Goal: Task Accomplishment & Management: Manage account settings

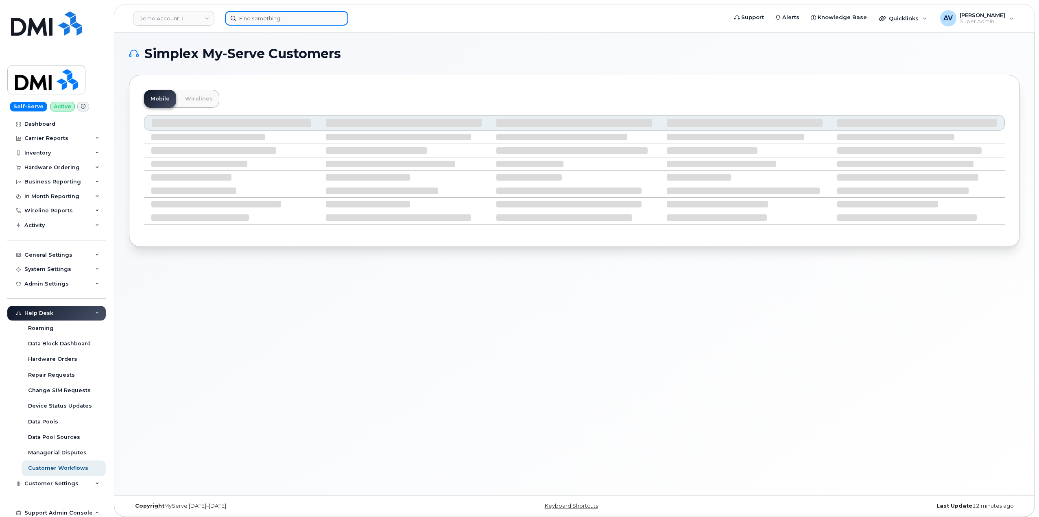
click at [290, 19] on input at bounding box center [286, 18] width 123 height 15
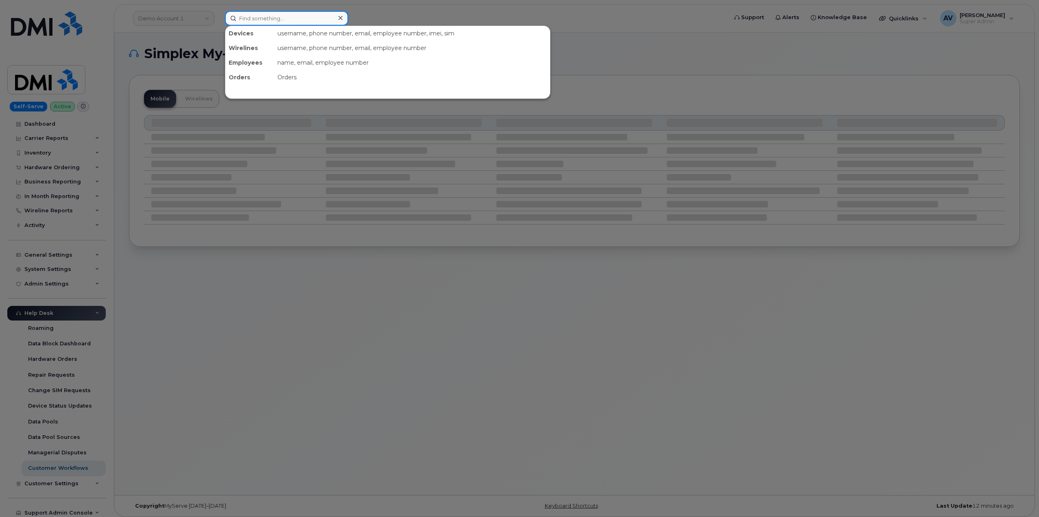
paste input "John Jones"
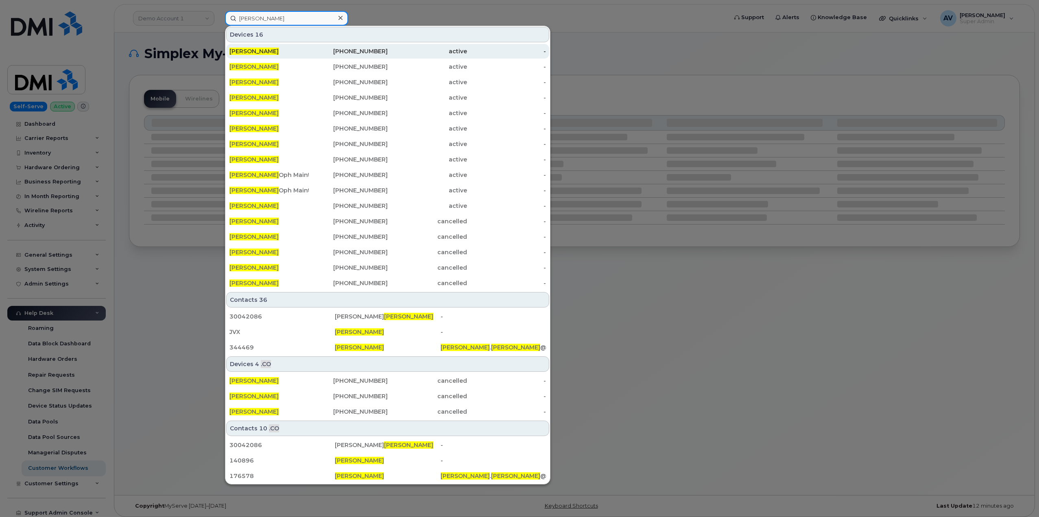
type input "John Jones"
click at [306, 55] on div "JOHN JONES" at bounding box center [268, 51] width 79 height 8
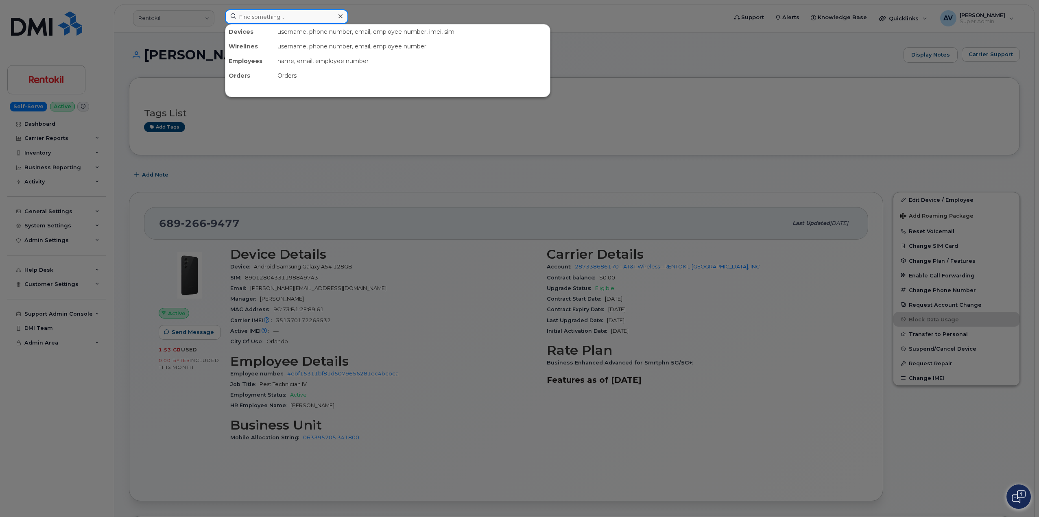
click at [302, 18] on input at bounding box center [286, 16] width 123 height 15
paste input "[PERSON_NAME]"
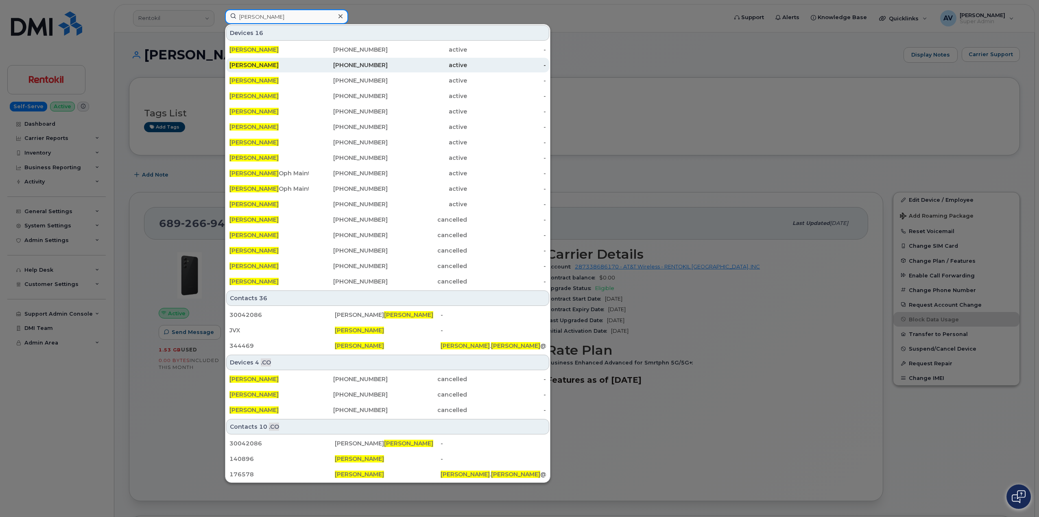
type input "[PERSON_NAME]"
click at [320, 63] on div "[PHONE_NUMBER]" at bounding box center [348, 65] width 79 height 8
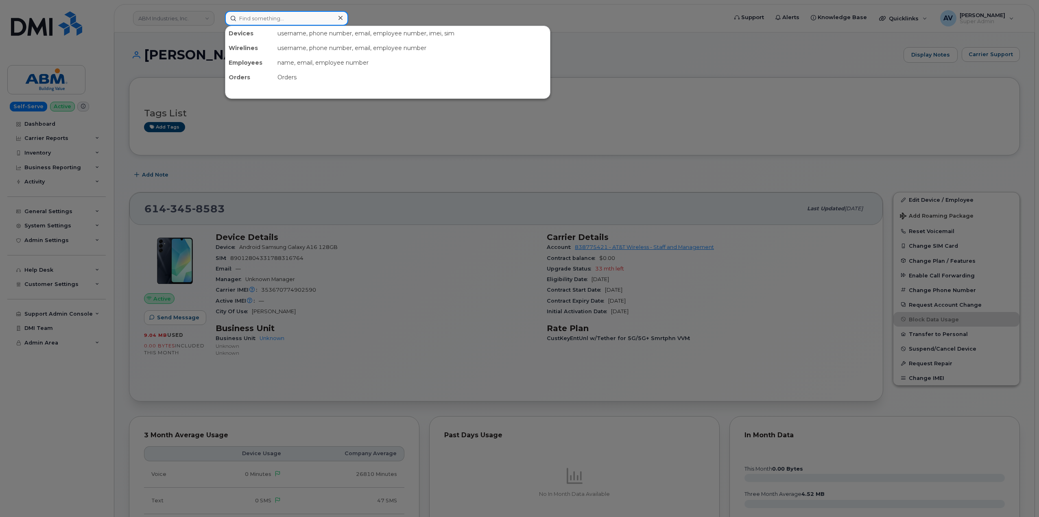
click at [303, 19] on input at bounding box center [286, 18] width 123 height 15
paste input "[PERSON_NAME]"
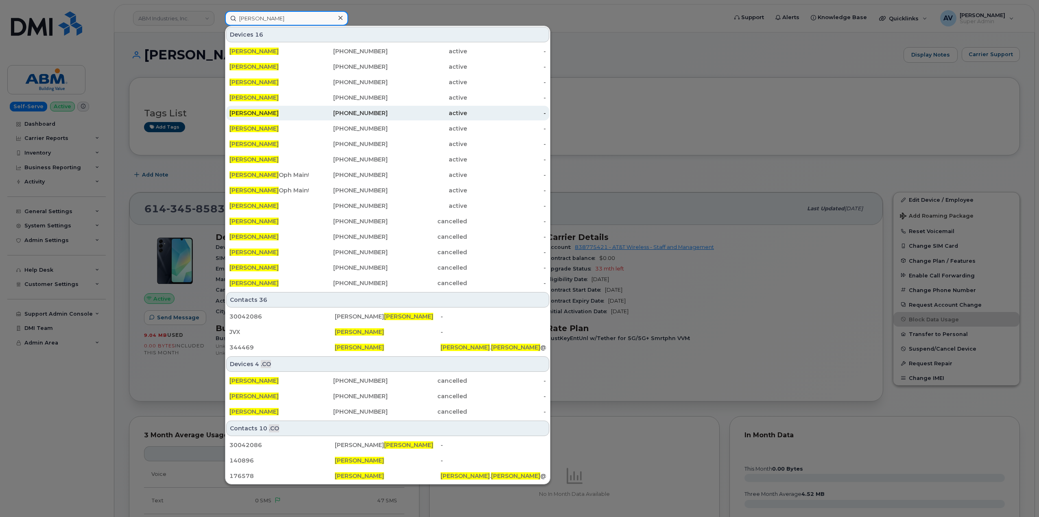
type input "[PERSON_NAME]"
click at [327, 115] on div "614-363-9247" at bounding box center [348, 113] width 79 height 8
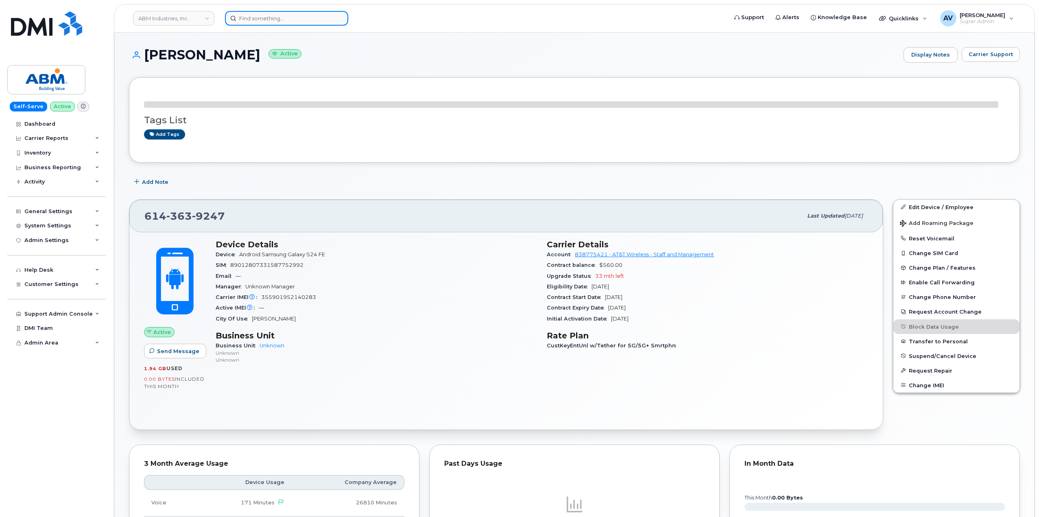
click at [280, 17] on input at bounding box center [286, 18] width 123 height 15
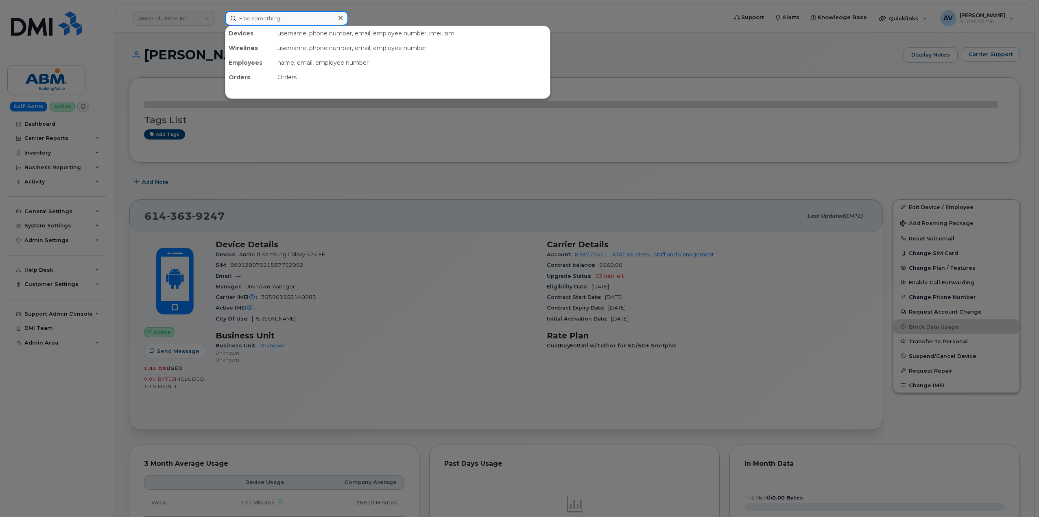
paste input "[PERSON_NAME]"
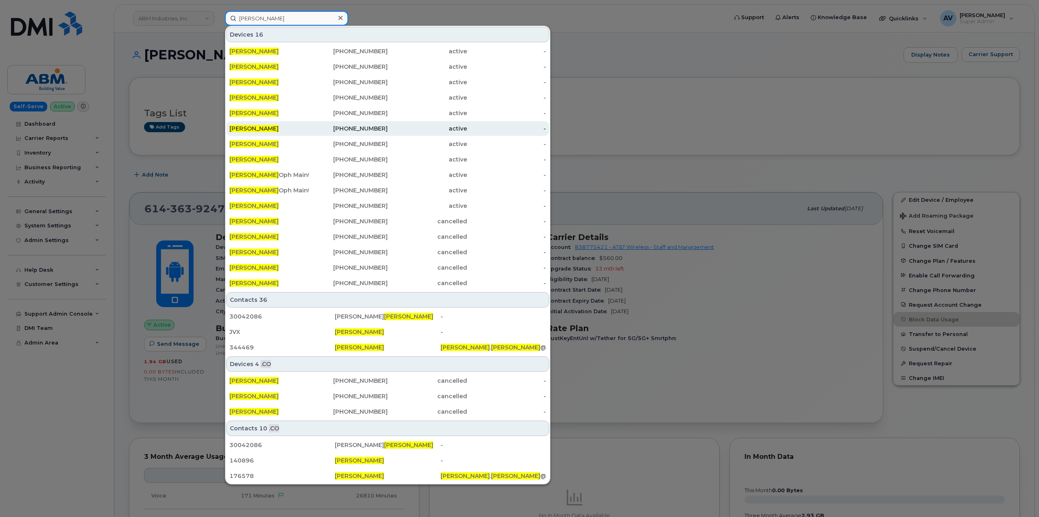
type input "[PERSON_NAME]"
click at [316, 127] on div "[PHONE_NUMBER]" at bounding box center [348, 128] width 79 height 8
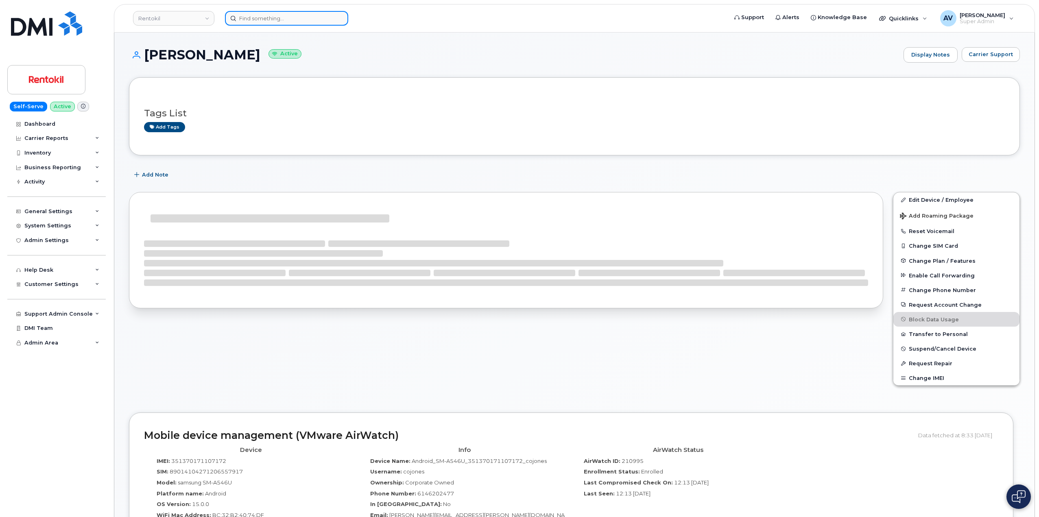
click at [301, 17] on input at bounding box center [286, 18] width 123 height 15
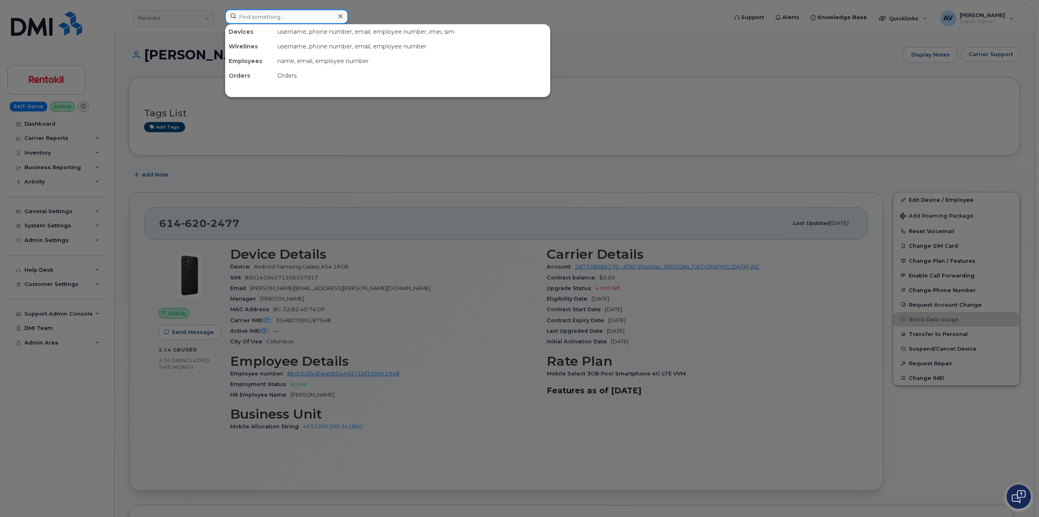
paste input "[PERSON_NAME]"
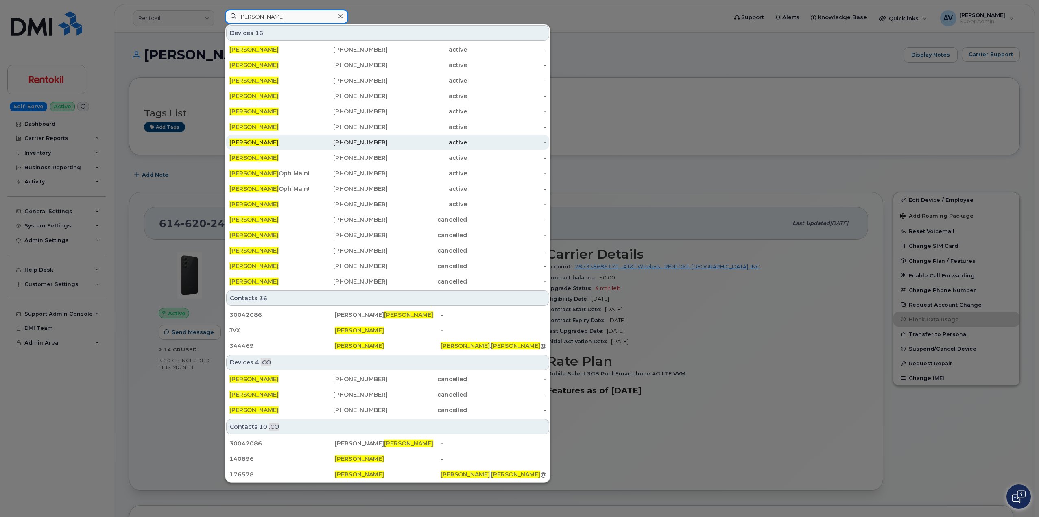
type input "[PERSON_NAME]"
click at [360, 141] on div "405-902-2747" at bounding box center [348, 142] width 79 height 8
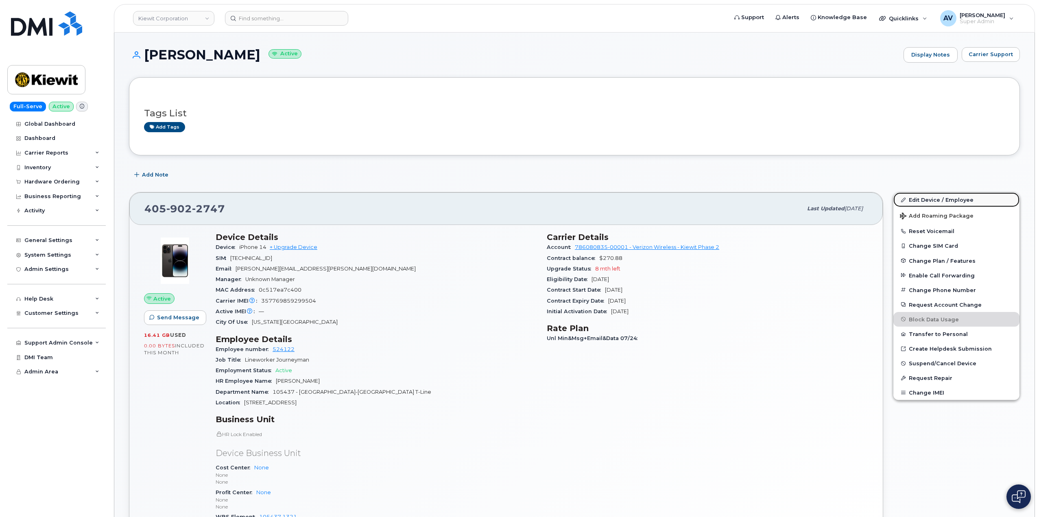
click at [919, 197] on link "Edit Device / Employee" at bounding box center [956, 199] width 126 height 15
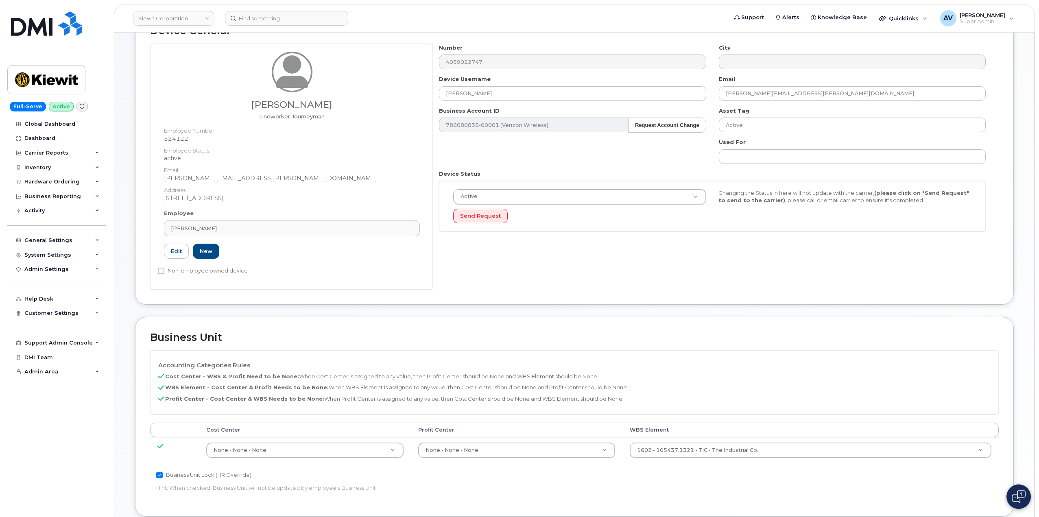
scroll to position [203, 0]
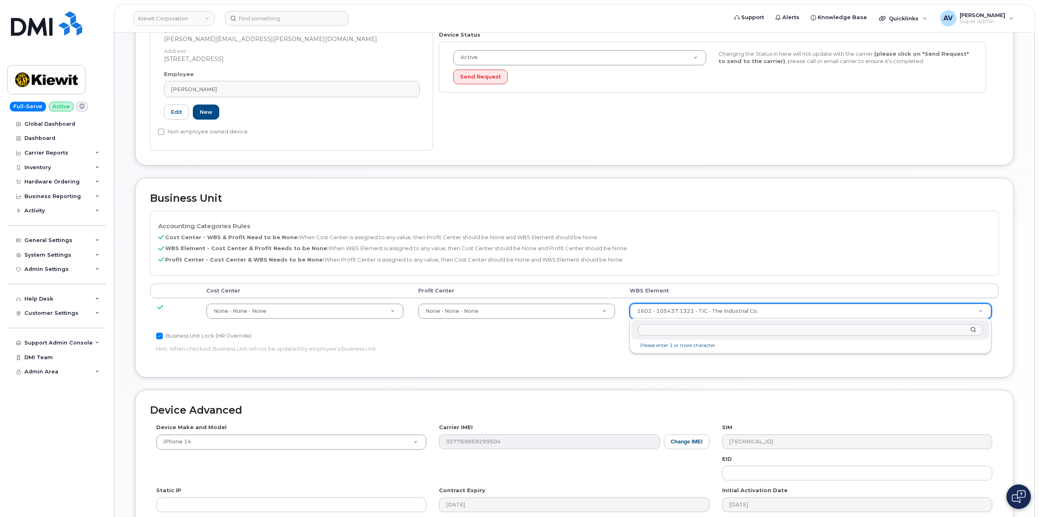
drag, startPoint x: 721, startPoint y: 314, endPoint x: 724, endPoint y: 328, distance: 13.7
type input "106382.1094"
type input "35920735"
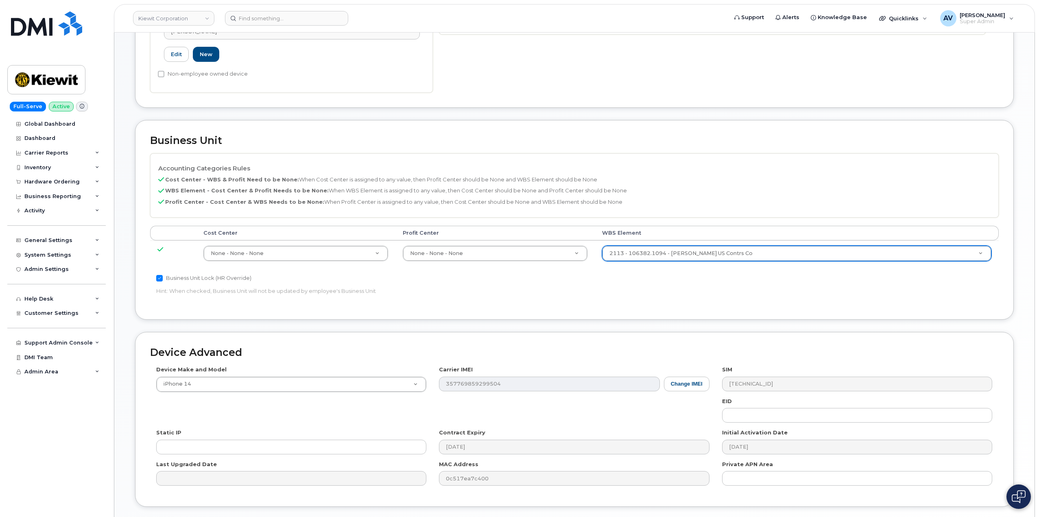
scroll to position [319, 0]
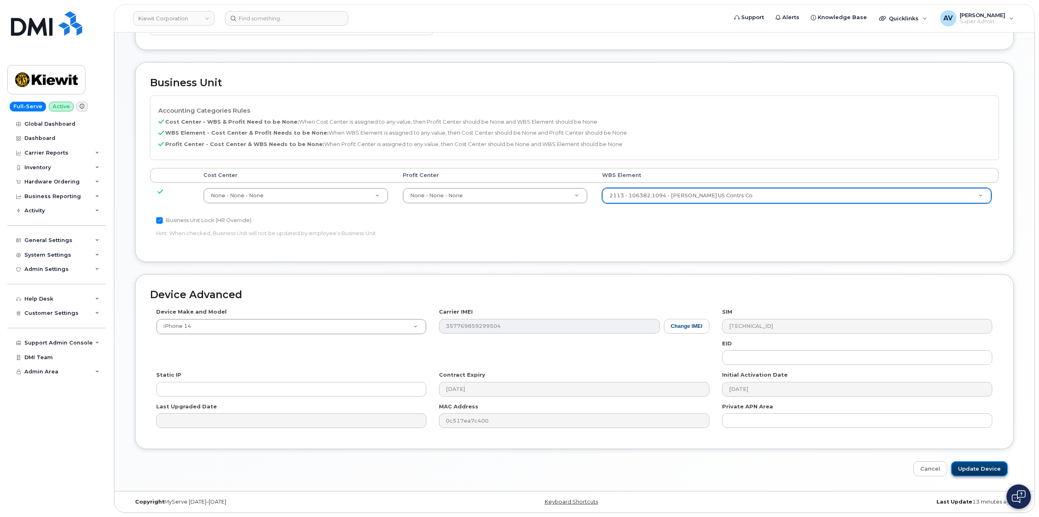
click at [985, 465] on input "Update Device" at bounding box center [979, 468] width 57 height 15
type input "Saving..."
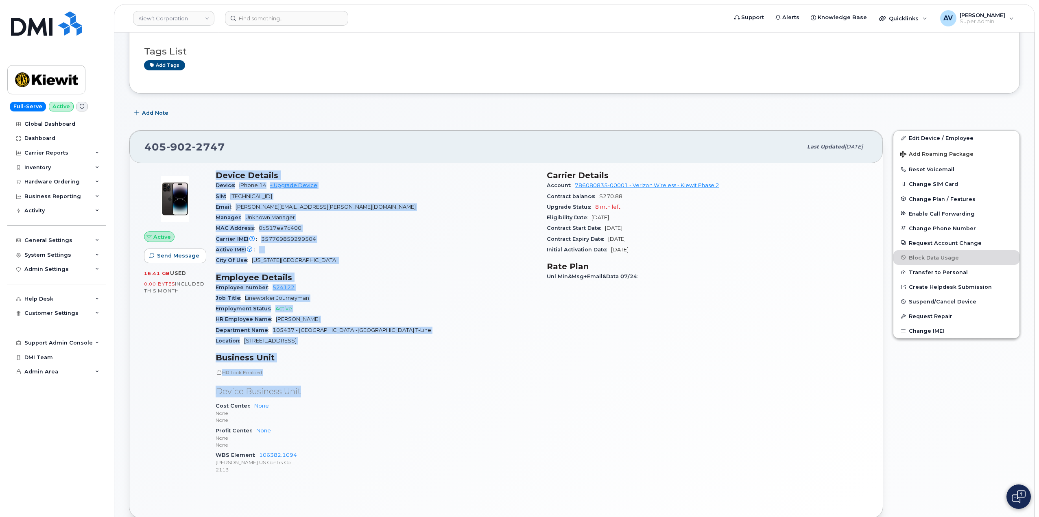
scroll to position [163, 0]
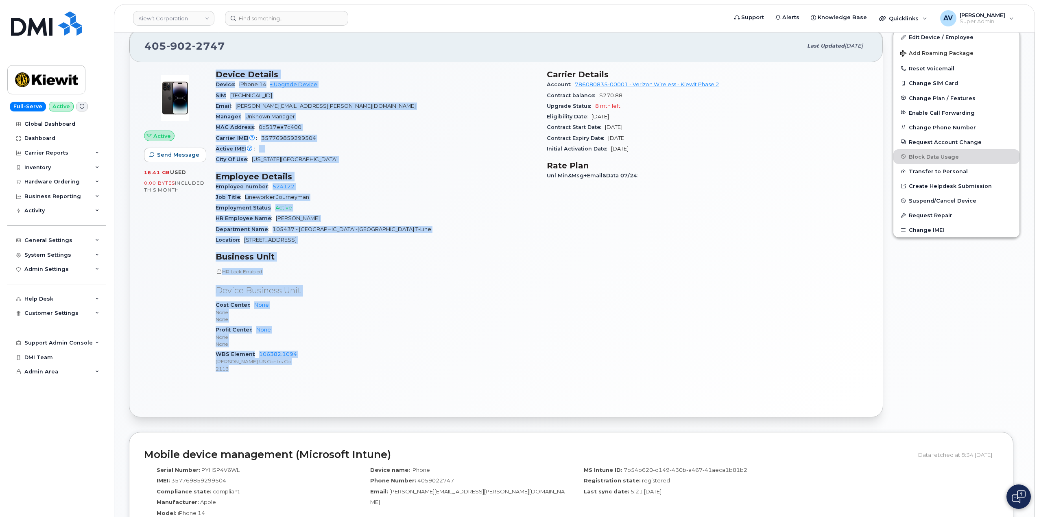
drag, startPoint x: 214, startPoint y: 238, endPoint x: 316, endPoint y: 367, distance: 165.1
click at [316, 367] on div "Device Details Device iPhone 14 + Upgrade Device SIM [TECHNICAL_ID] Email [PERS…" at bounding box center [376, 225] width 331 height 320
copy div "Device Details Device iPhone 14 + Upgrade Device SIM [TECHNICAL_ID] Email [PERS…"
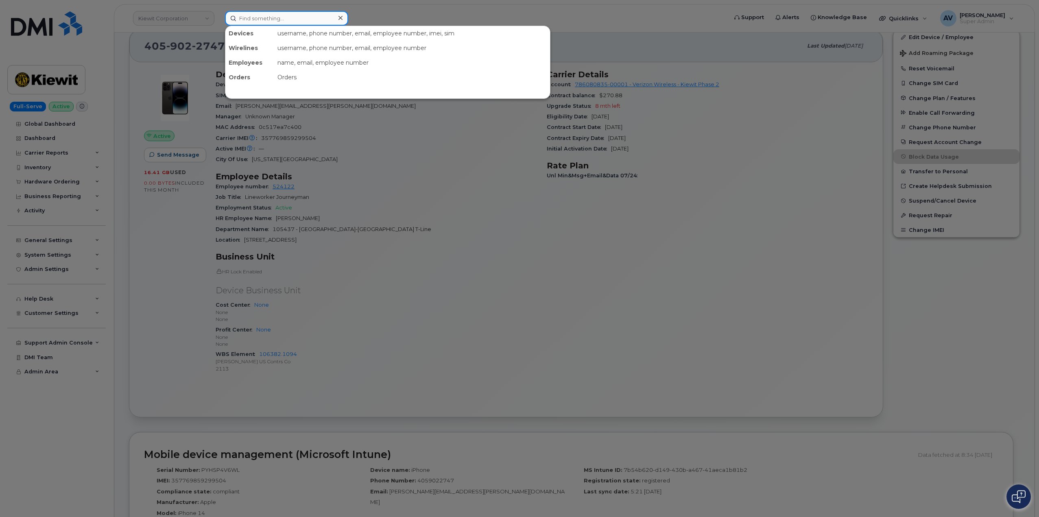
click at [314, 15] on input at bounding box center [286, 18] width 123 height 15
paste input "[PERSON_NAME]"
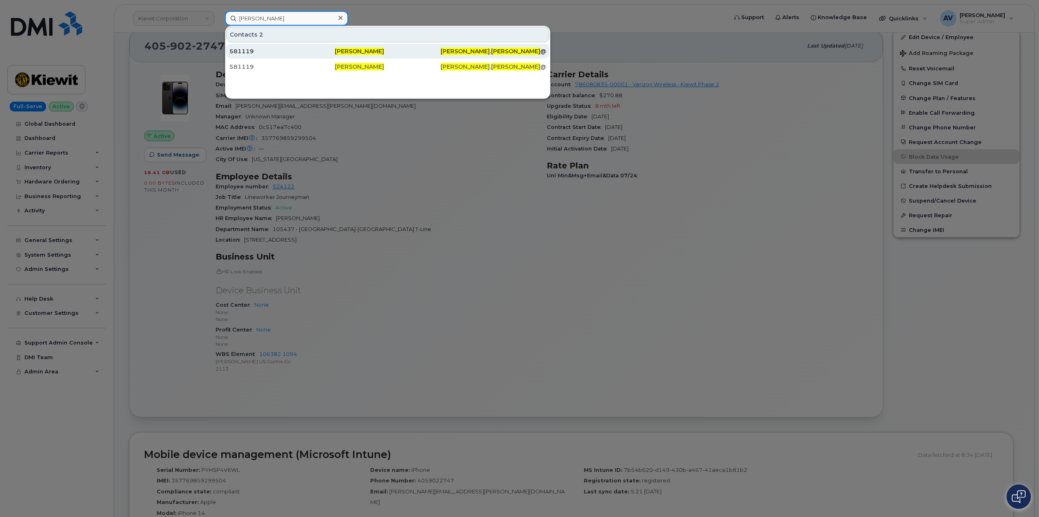
type input "[PERSON_NAME]"
click at [303, 52] on div "581119" at bounding box center [281, 51] width 105 height 8
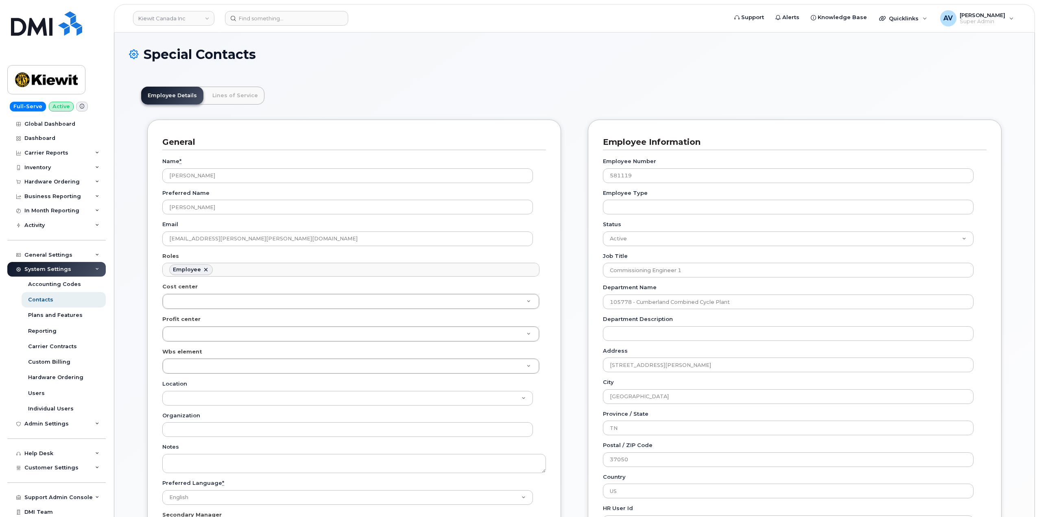
scroll to position [24, 0]
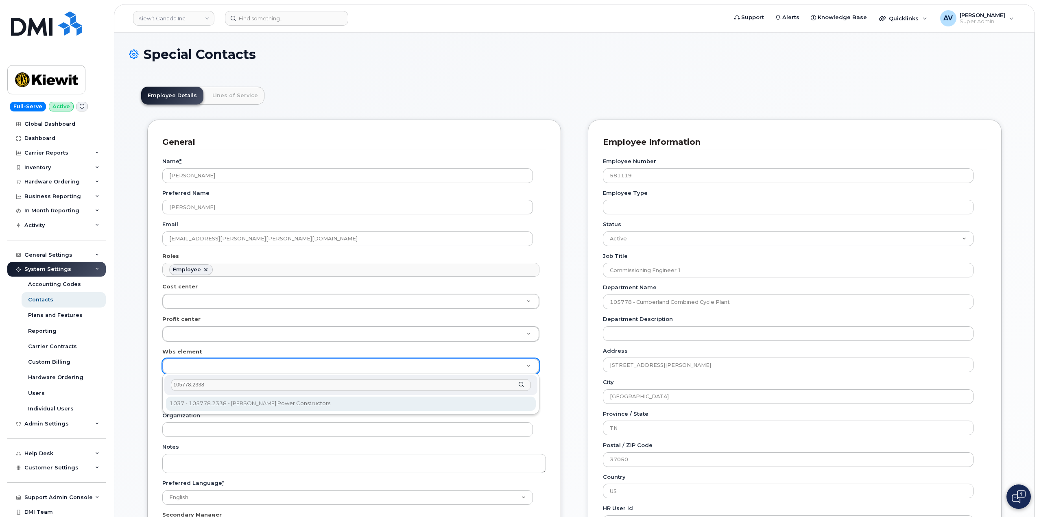
type input "105778.2338"
type input "16516824"
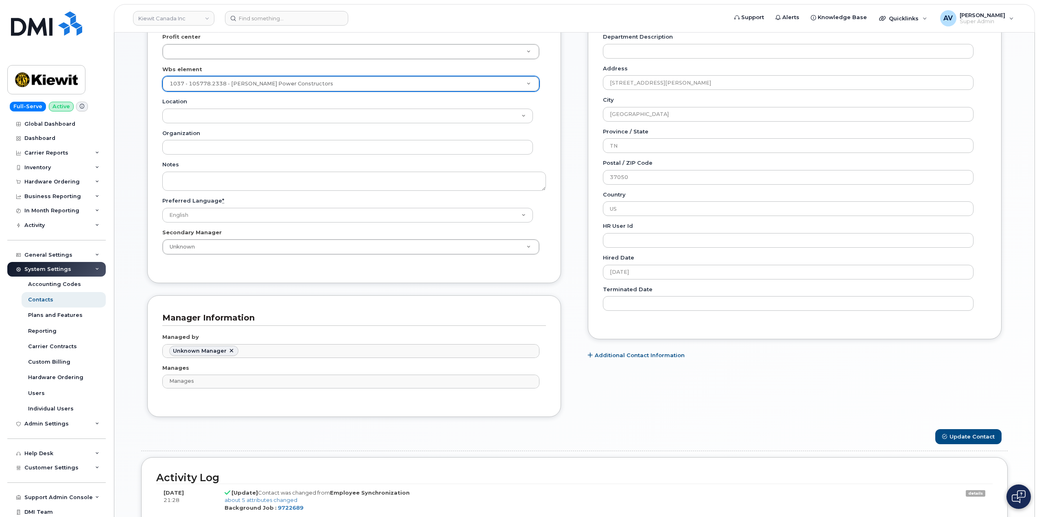
scroll to position [285, 0]
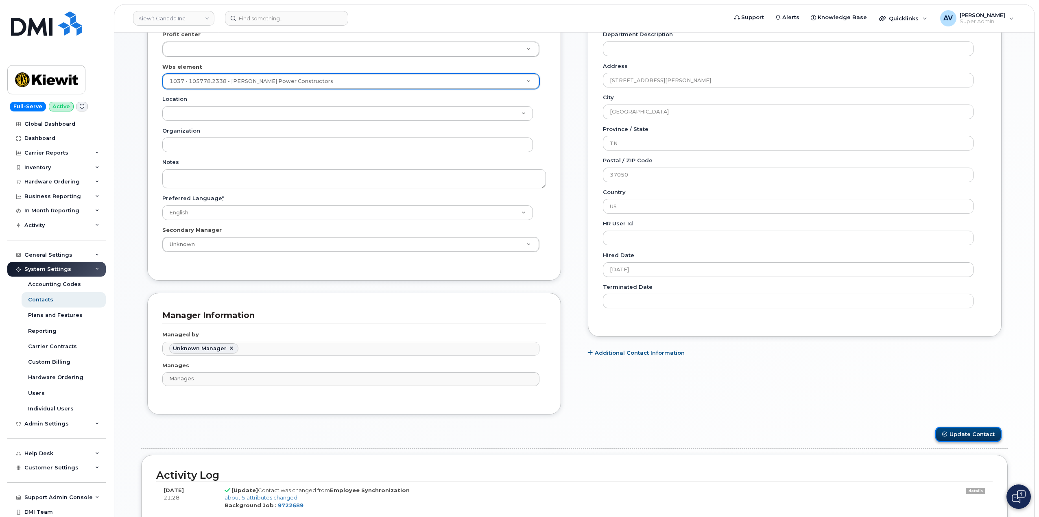
click at [971, 431] on button "Update Contact" at bounding box center [968, 434] width 66 height 15
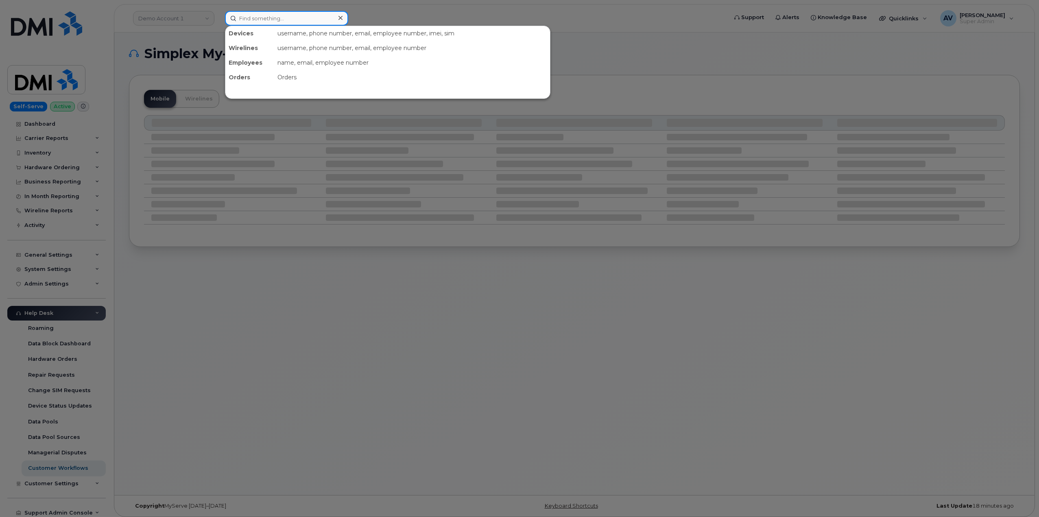
click at [292, 16] on input at bounding box center [286, 18] width 123 height 15
paste input "[PERSON_NAME]"
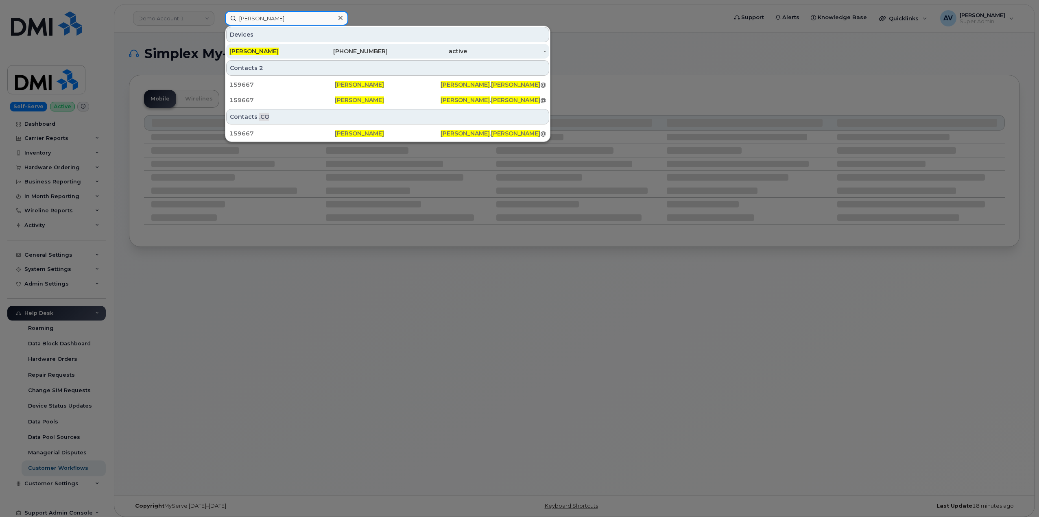
type input "[PERSON_NAME]"
click at [324, 51] on div "[PHONE_NUMBER]" at bounding box center [348, 51] width 79 height 8
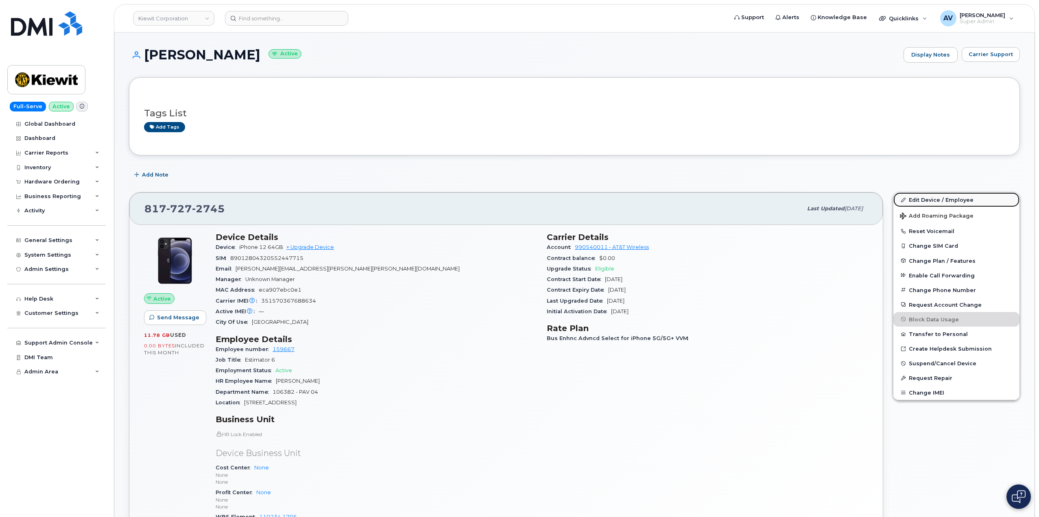
click at [913, 199] on link "Edit Device / Employee" at bounding box center [956, 199] width 126 height 15
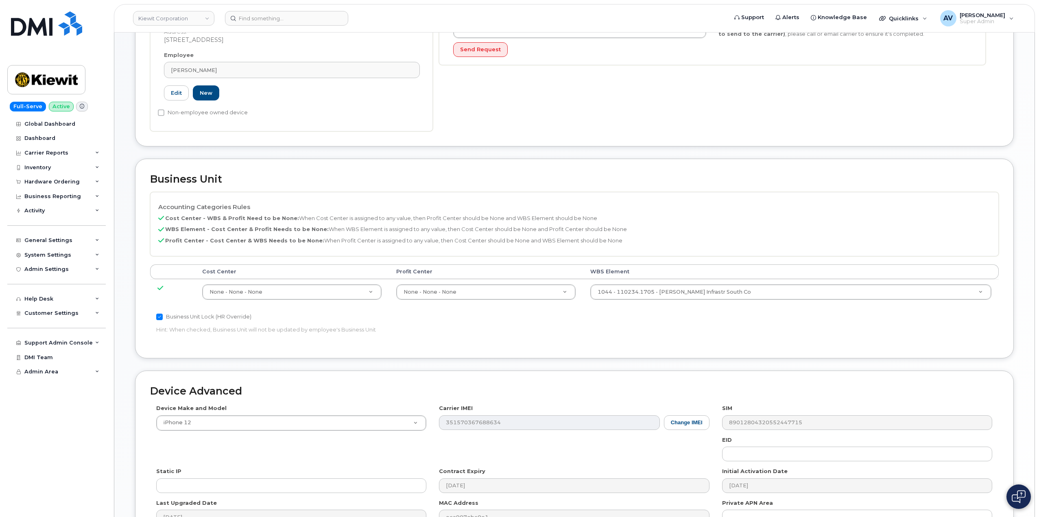
scroll to position [244, 0]
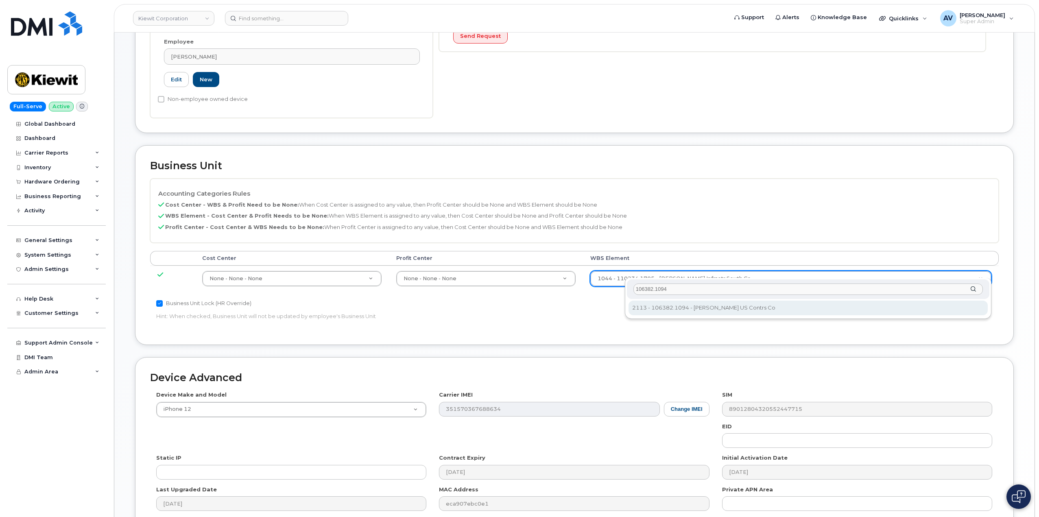
type input "106382.1094"
type input "35920735"
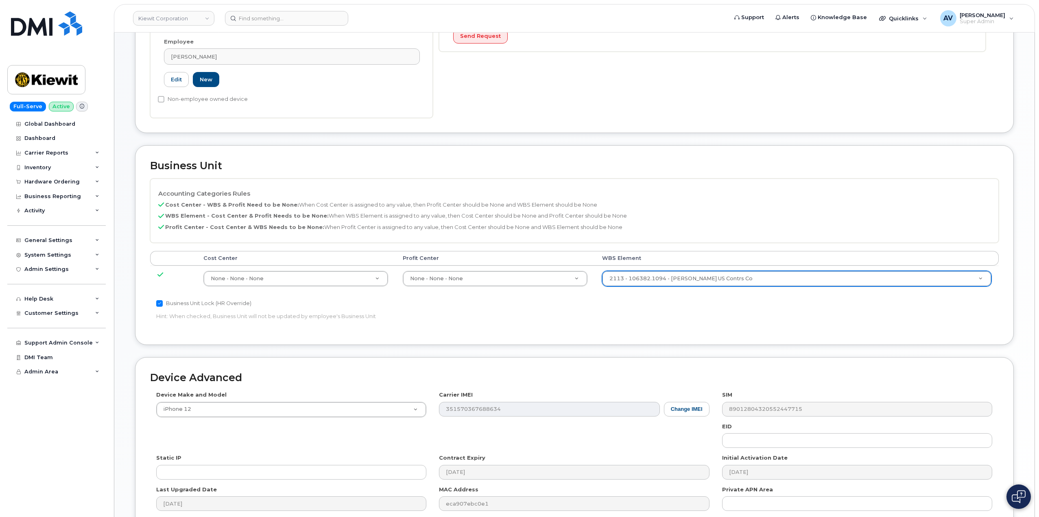
scroll to position [319, 0]
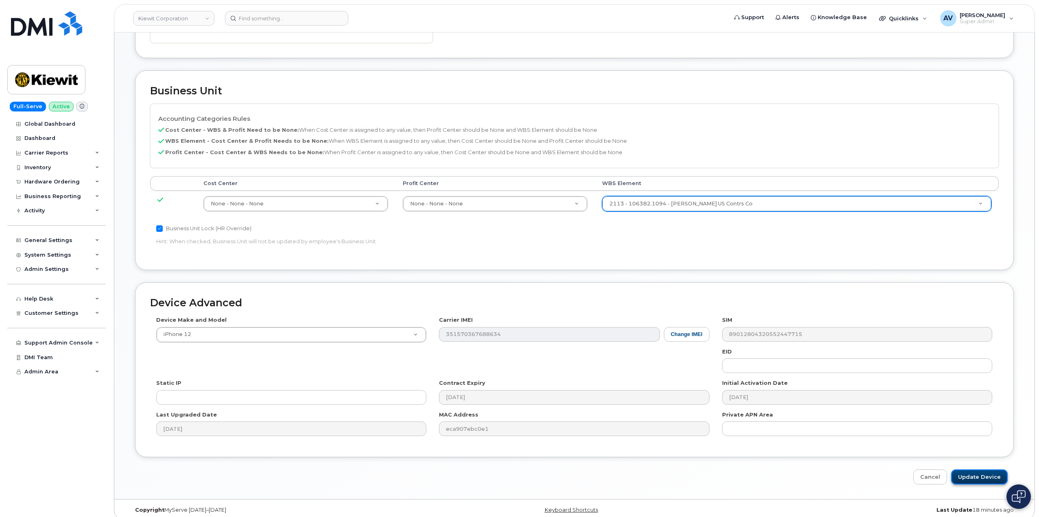
click at [975, 469] on input "Update Device" at bounding box center [979, 476] width 57 height 15
type input "Saving..."
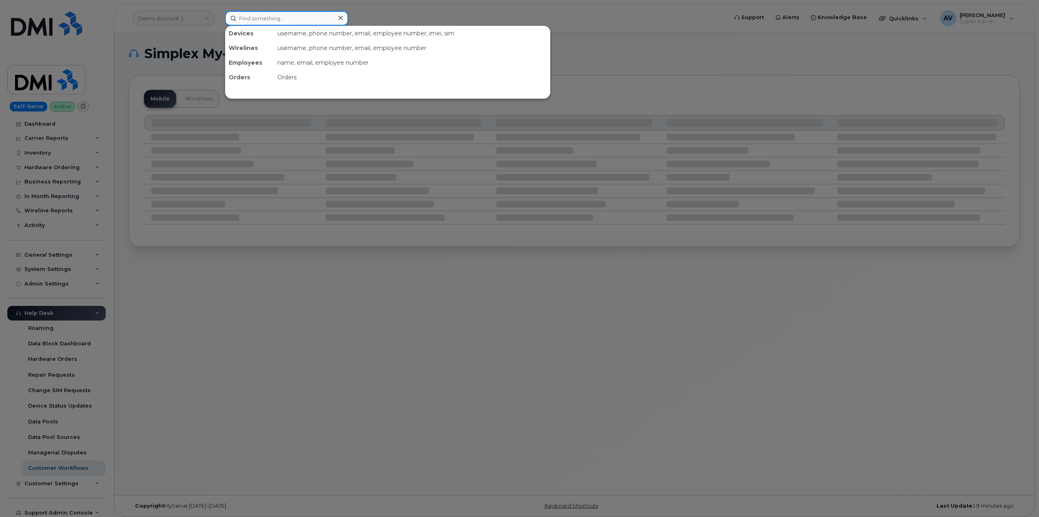
click at [319, 13] on input at bounding box center [286, 18] width 123 height 15
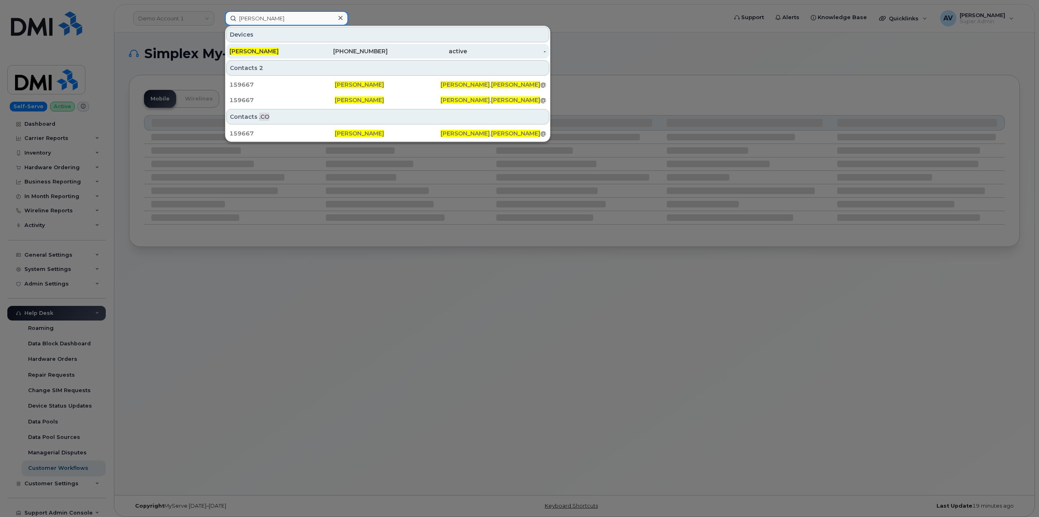
type input "[PERSON_NAME]"
click at [335, 48] on div "[PHONE_NUMBER]" at bounding box center [348, 51] width 79 height 8
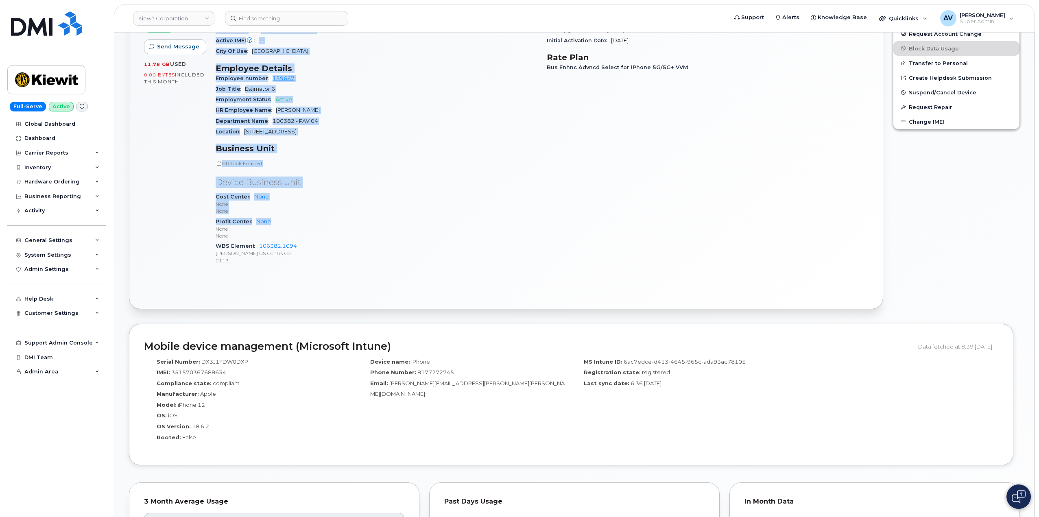
scroll to position [318, 0]
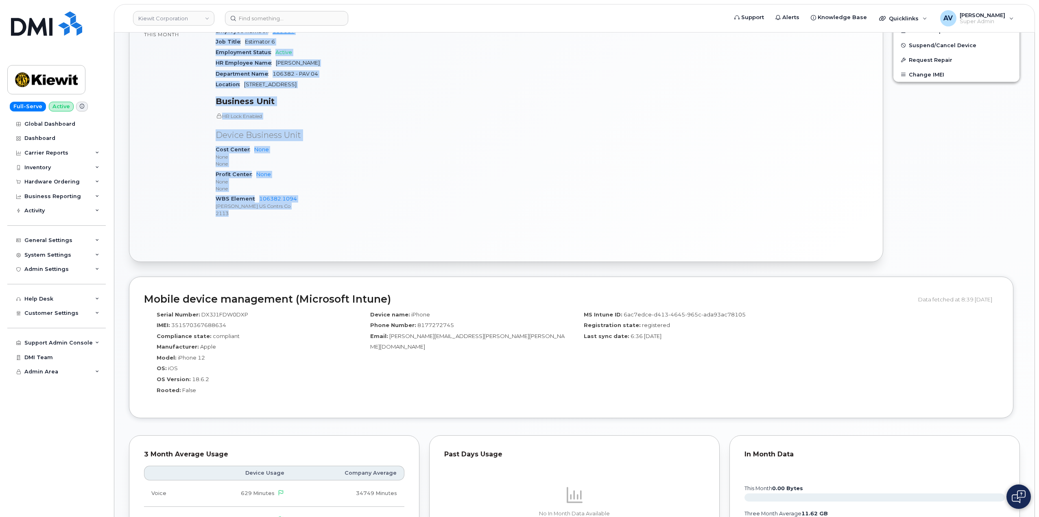
drag, startPoint x: 214, startPoint y: 41, endPoint x: 326, endPoint y: 215, distance: 206.6
click at [326, 215] on div "Device Details Device iPhone 12 64GB + Upgrade Device SIM 89012804320552447715 …" at bounding box center [376, 69] width 331 height 320
copy div "Device Details Device iPhone 12 64GB + Upgrade Device SIM 89012804320552447715 …"
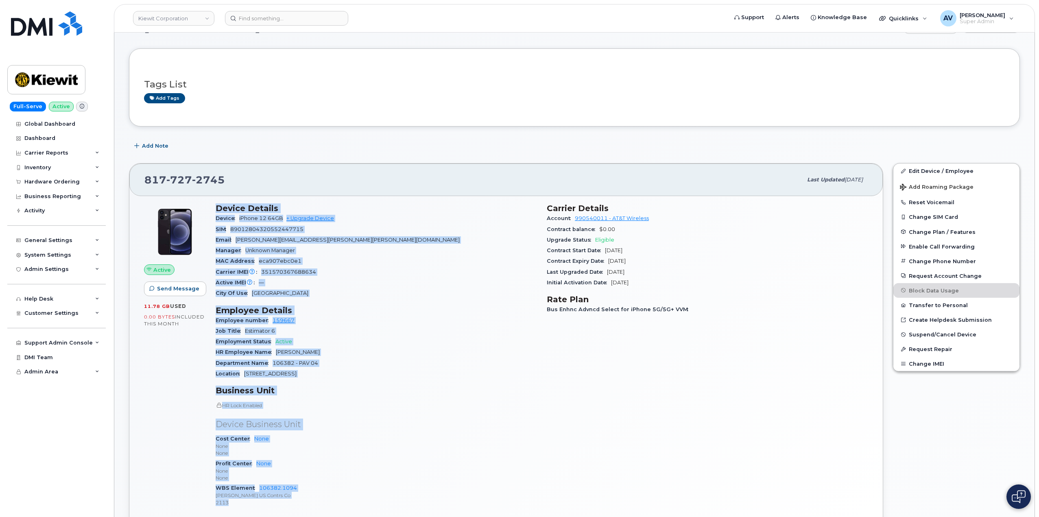
scroll to position [0, 0]
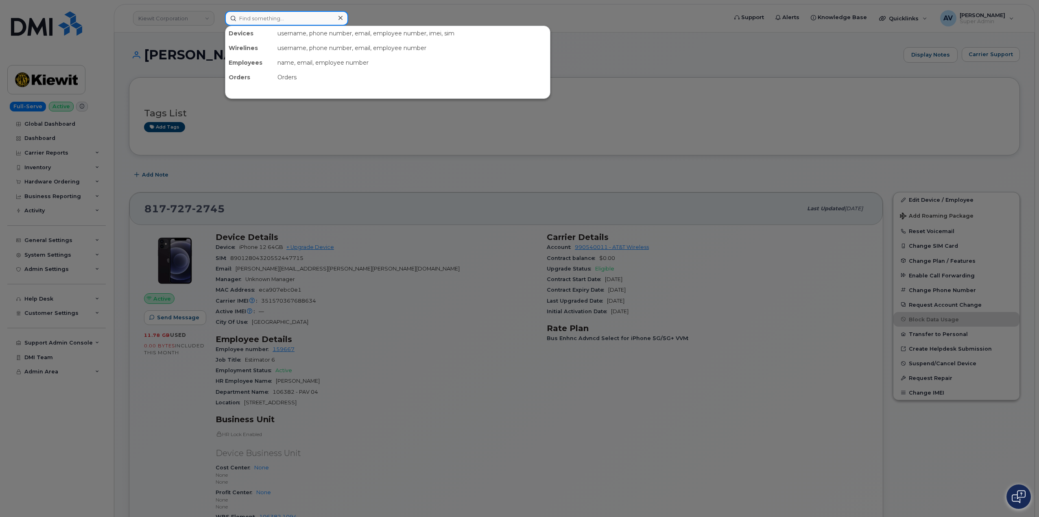
click at [307, 19] on input at bounding box center [286, 18] width 123 height 15
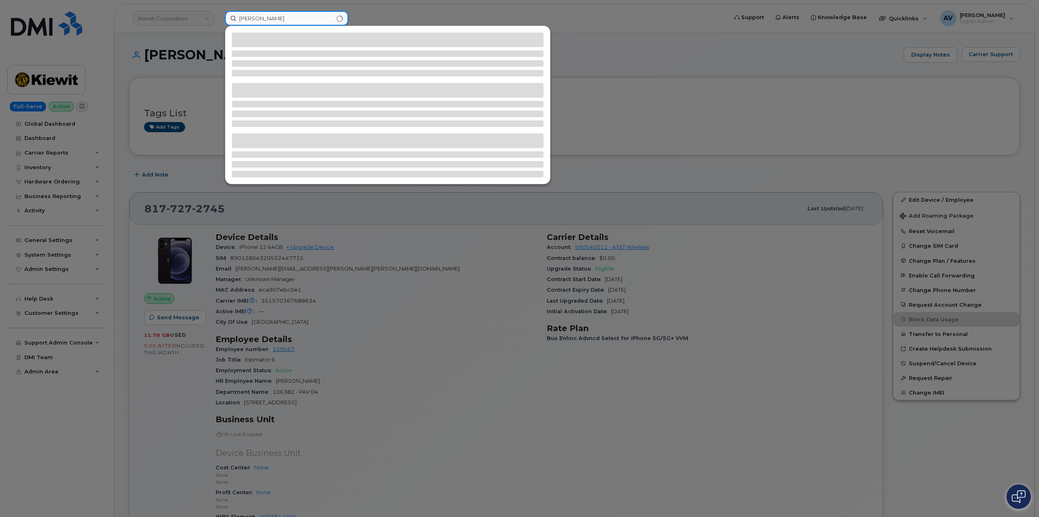
type input "nicholas standon"
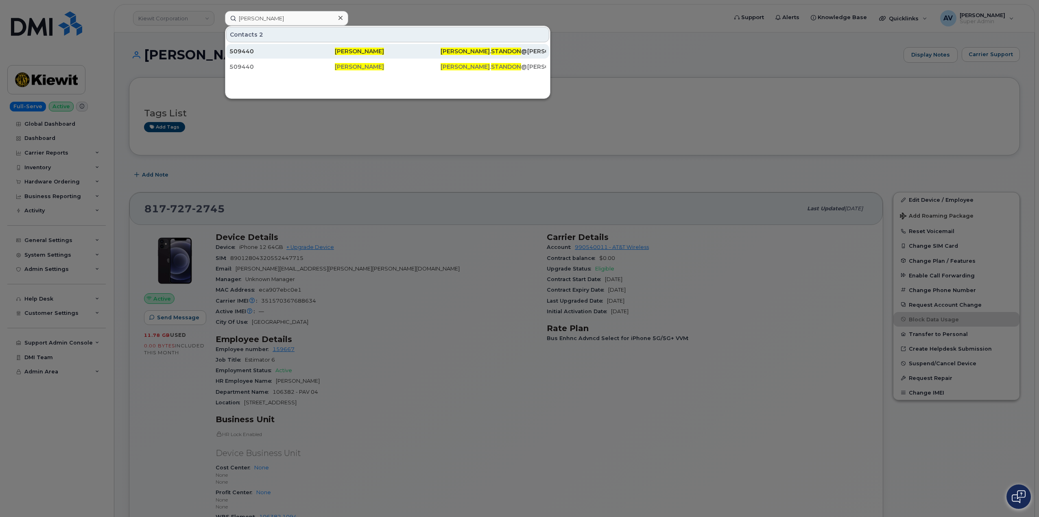
click at [326, 52] on div "509440" at bounding box center [281, 51] width 105 height 8
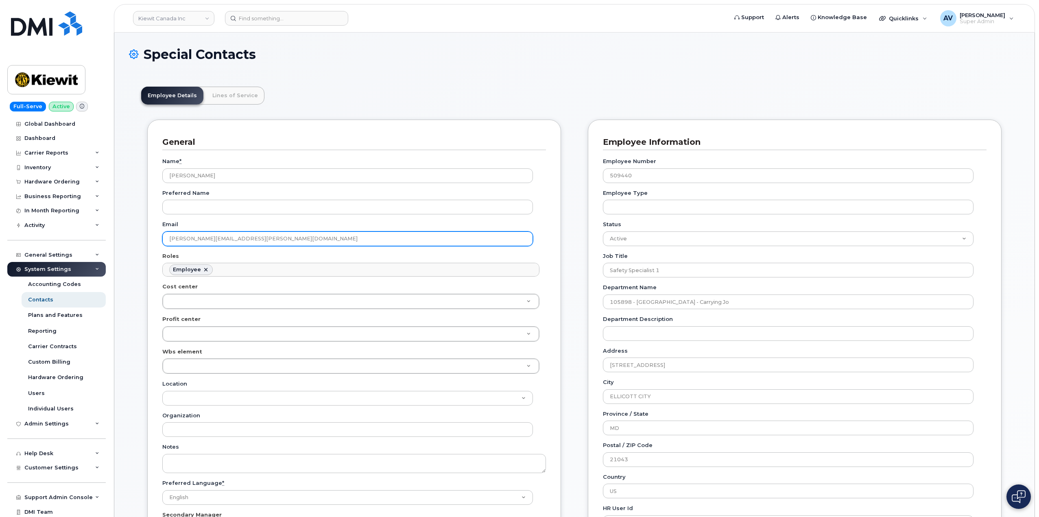
scroll to position [163, 0]
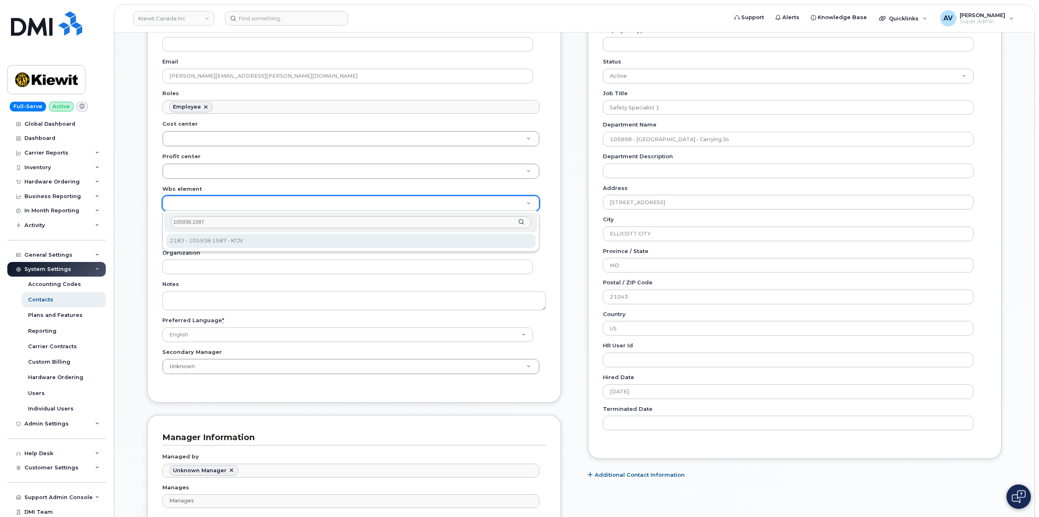
type input "105938.1587"
type input "29355982"
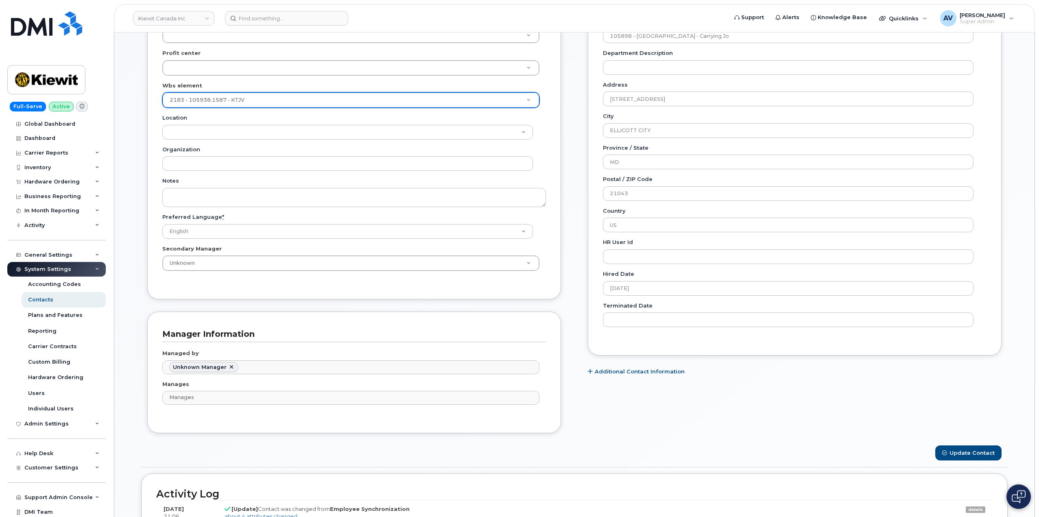
scroll to position [407, 0]
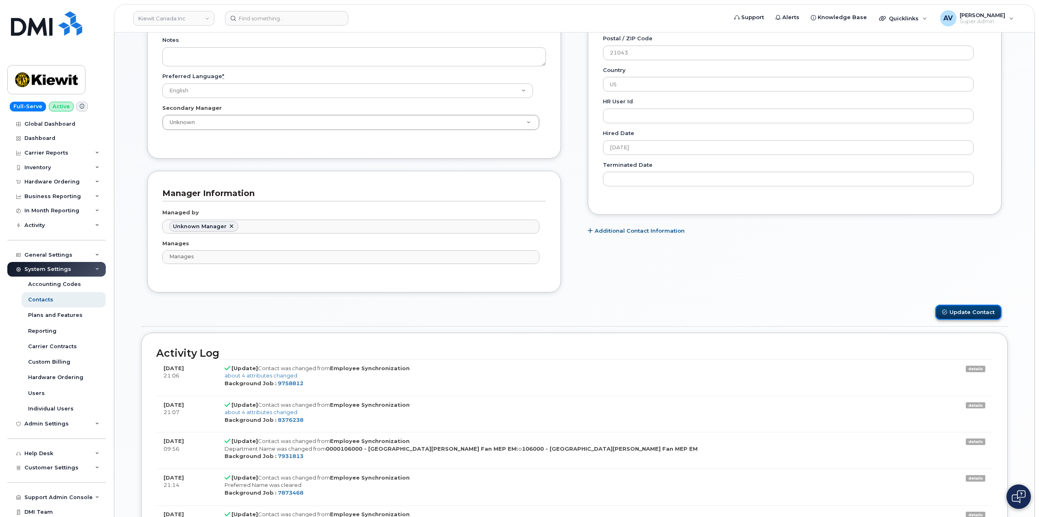
click at [971, 312] on button "Update Contact" at bounding box center [968, 312] width 66 height 15
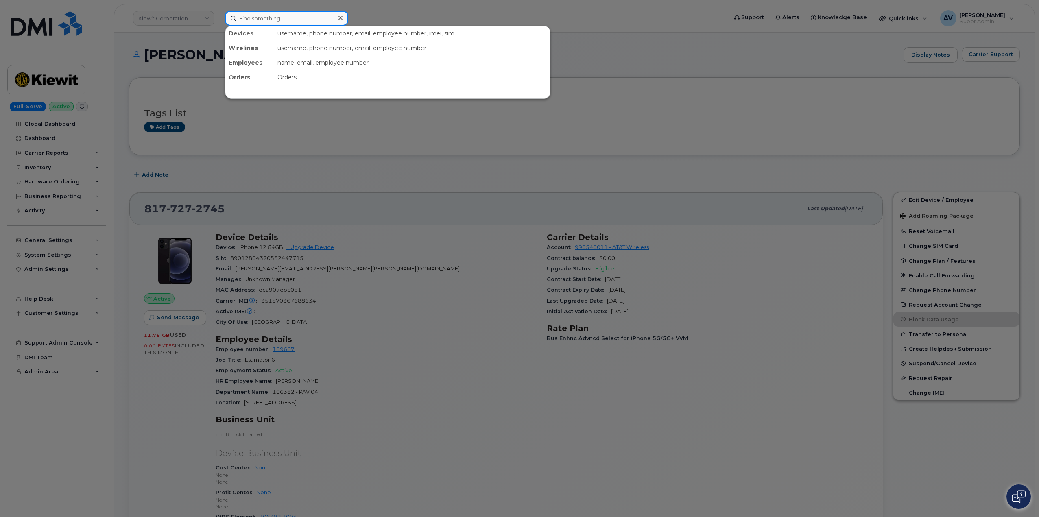
click at [258, 14] on input at bounding box center [286, 18] width 123 height 15
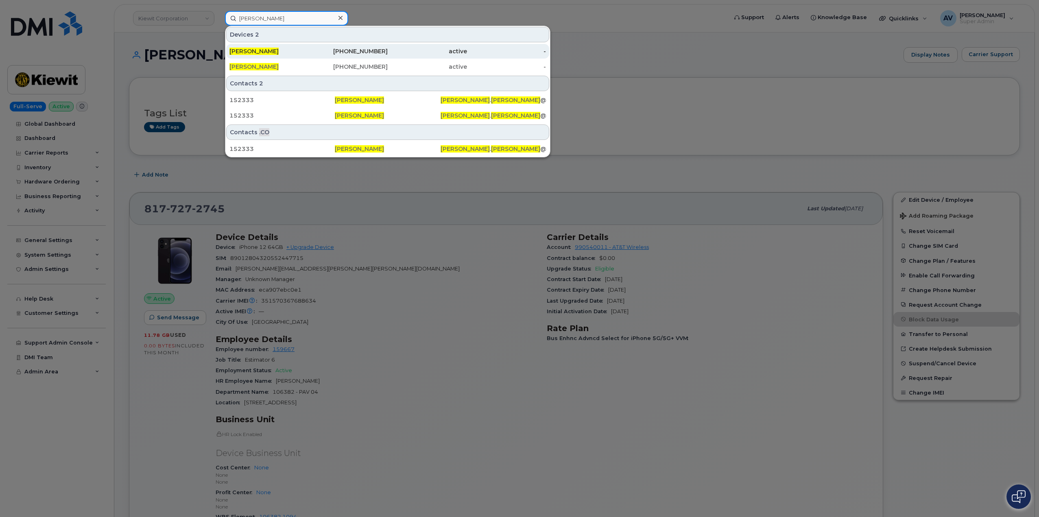
type input "ryan weese"
click at [320, 52] on div "817-223-5490" at bounding box center [348, 51] width 79 height 8
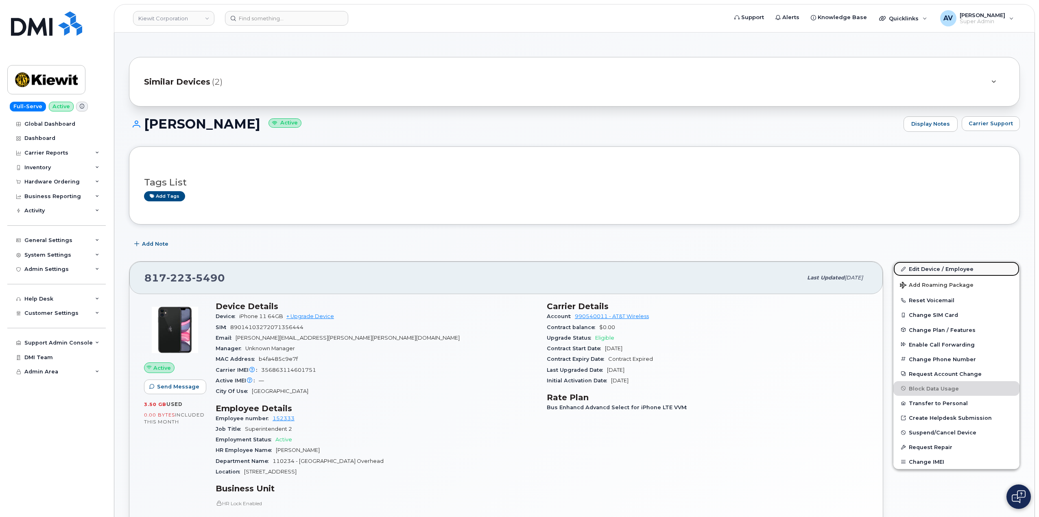
click at [921, 265] on link "Edit Device / Employee" at bounding box center [956, 269] width 126 height 15
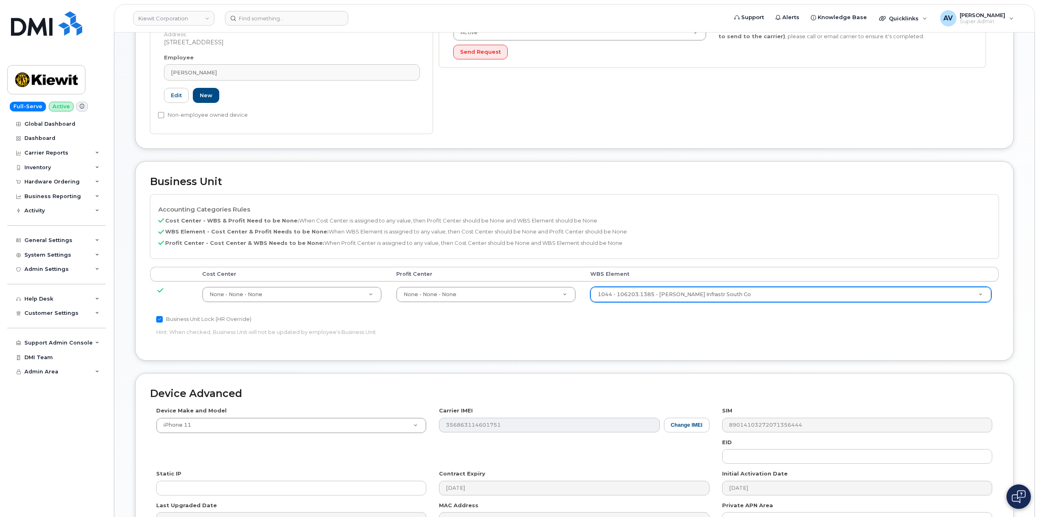
scroll to position [244, 0]
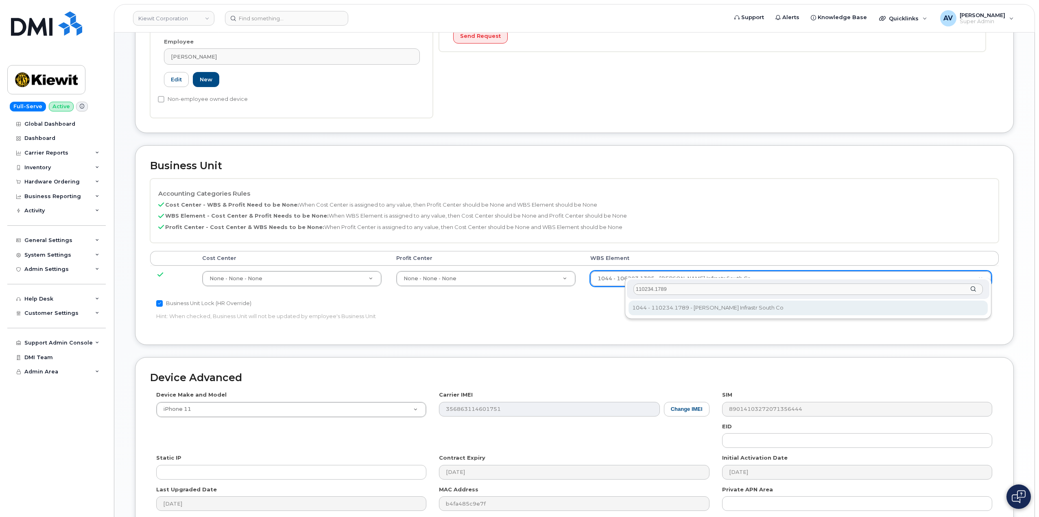
type input "110234.1789"
type input "35501126"
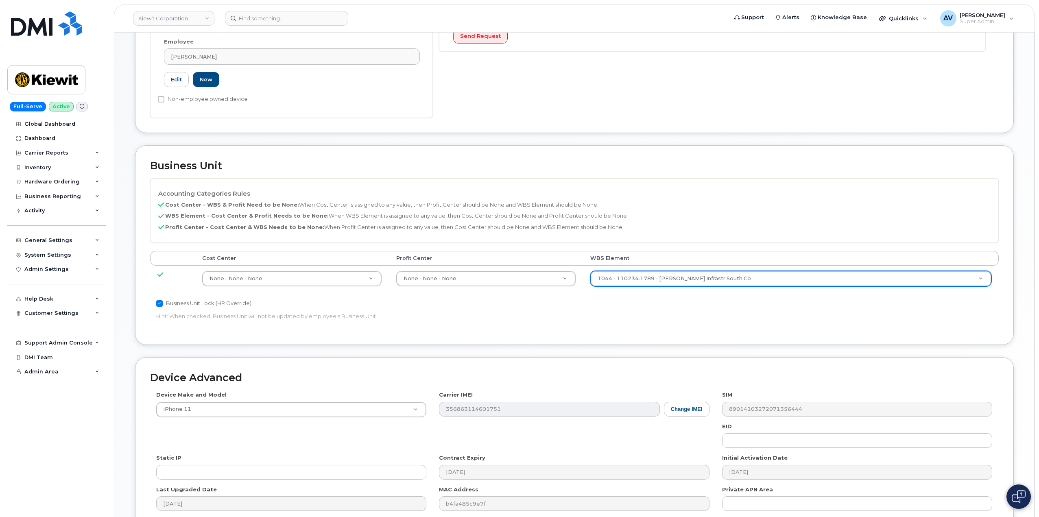
scroll to position [319, 0]
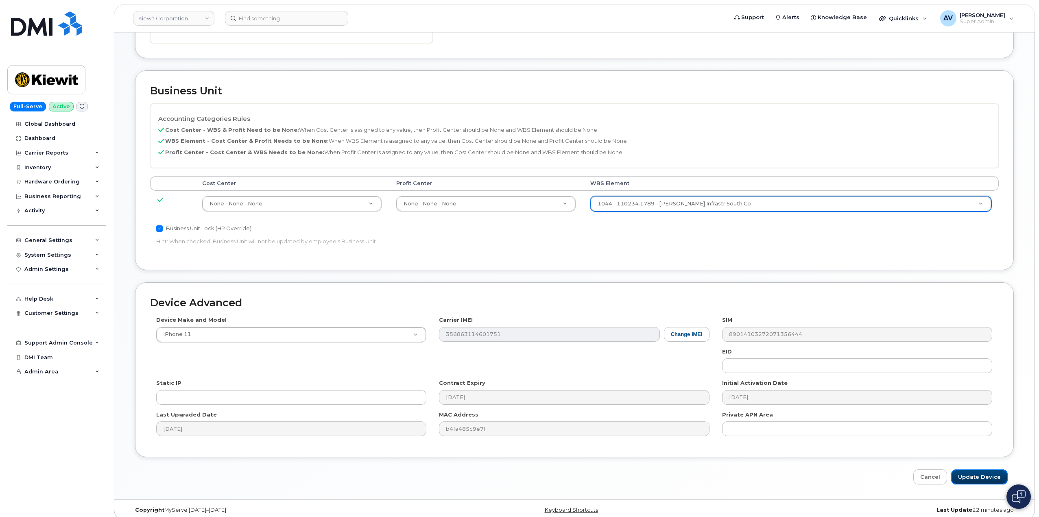
drag, startPoint x: 988, startPoint y: 467, endPoint x: 967, endPoint y: 449, distance: 27.7
click at [987, 469] on input "Update Device" at bounding box center [979, 476] width 57 height 15
type input "Saving..."
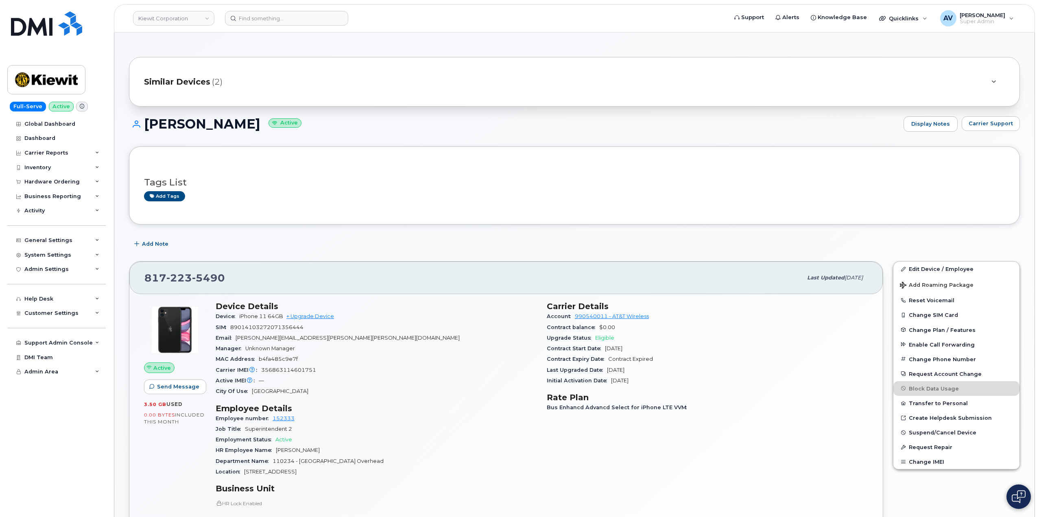
scroll to position [163, 0]
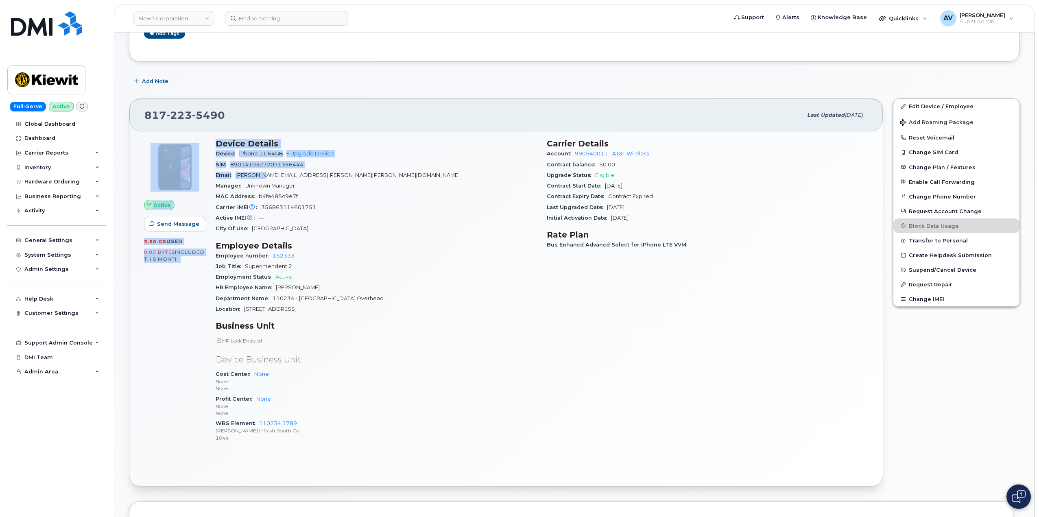
drag, startPoint x: 209, startPoint y: 141, endPoint x: 268, endPoint y: 179, distance: 69.4
click at [268, 179] on div "Active Send Message 3.50 GB  used 0.00 Bytes  included this month Device Detail…" at bounding box center [506, 294] width 734 height 320
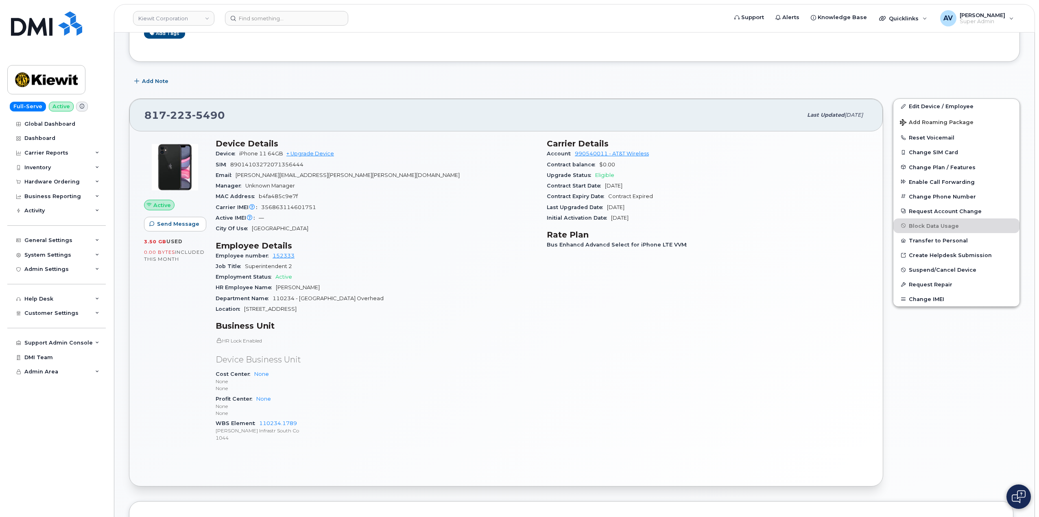
click at [347, 201] on div "MAC Address b4fa485c9e7f" at bounding box center [376, 196] width 321 height 11
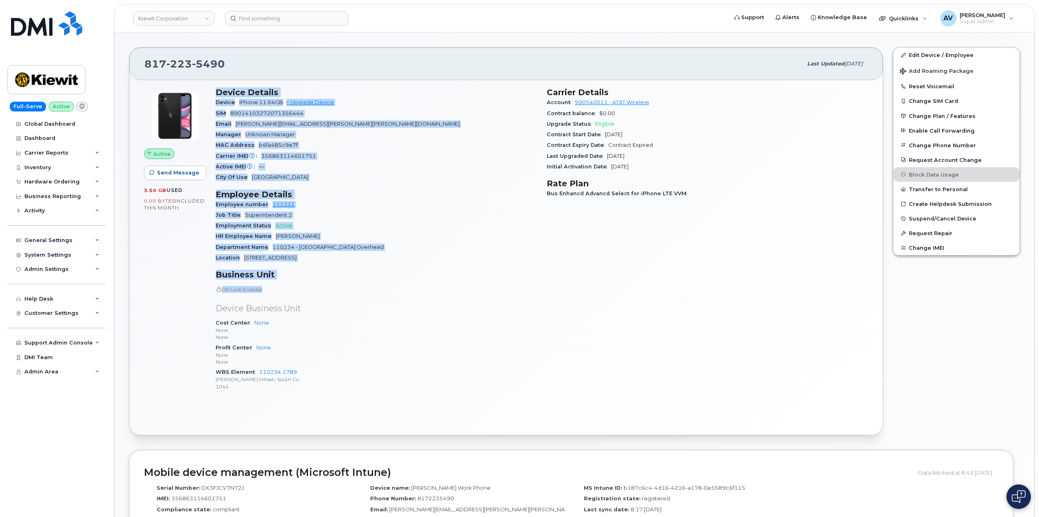
scroll to position [244, 0]
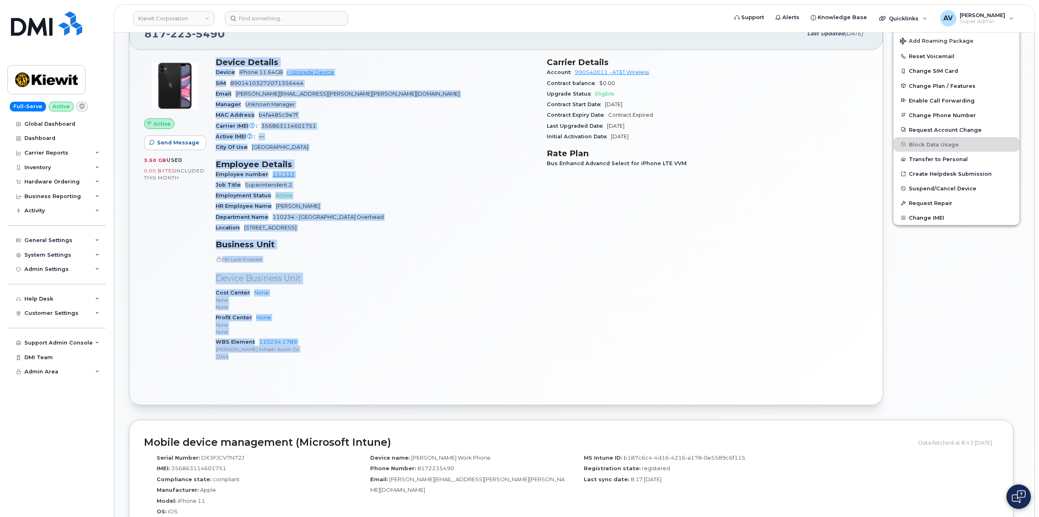
drag, startPoint x: 215, startPoint y: 139, endPoint x: 379, endPoint y: 353, distance: 269.6
click at [379, 353] on div "Device Details Device iPhone 11 64GB + Upgrade Device SIM [TECHNICAL_ID] Email …" at bounding box center [376, 212] width 331 height 320
copy div "Device Details Device iPhone 11 64GB + Upgrade Device SIM [TECHNICAL_ID] Email …"
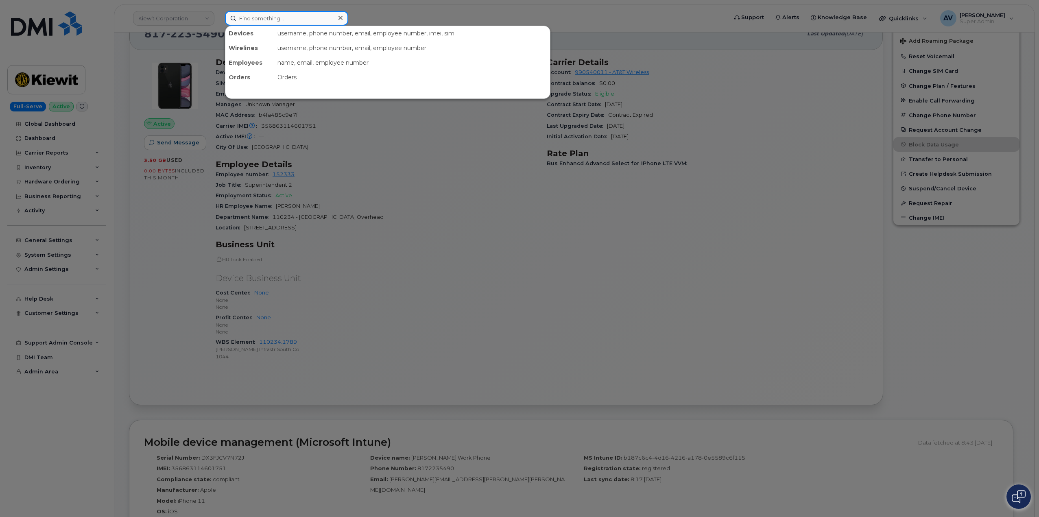
click at [283, 15] on input at bounding box center [286, 18] width 123 height 15
paste input "[PERSON_NAME]"
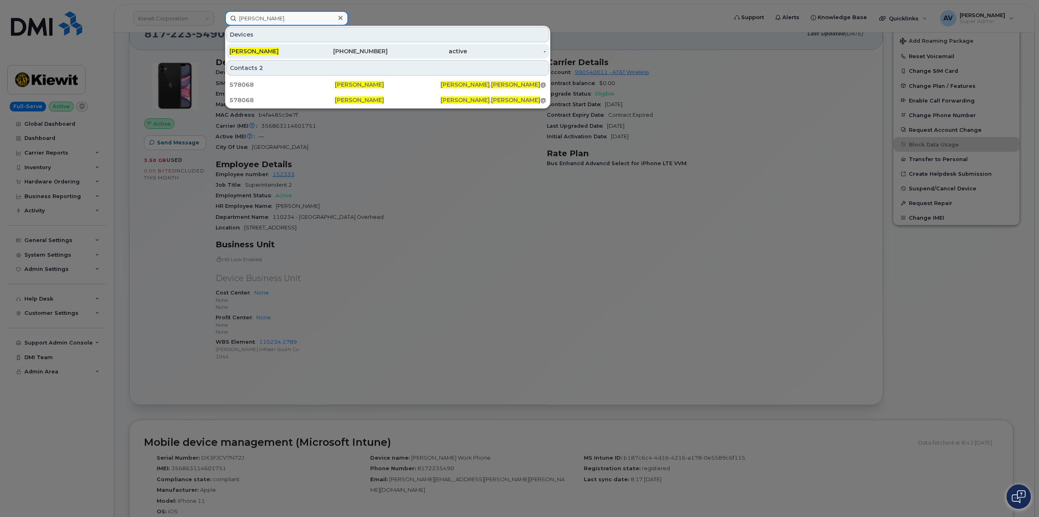
type input "[PERSON_NAME]"
click at [311, 54] on div "[PHONE_NUMBER]" at bounding box center [348, 51] width 79 height 8
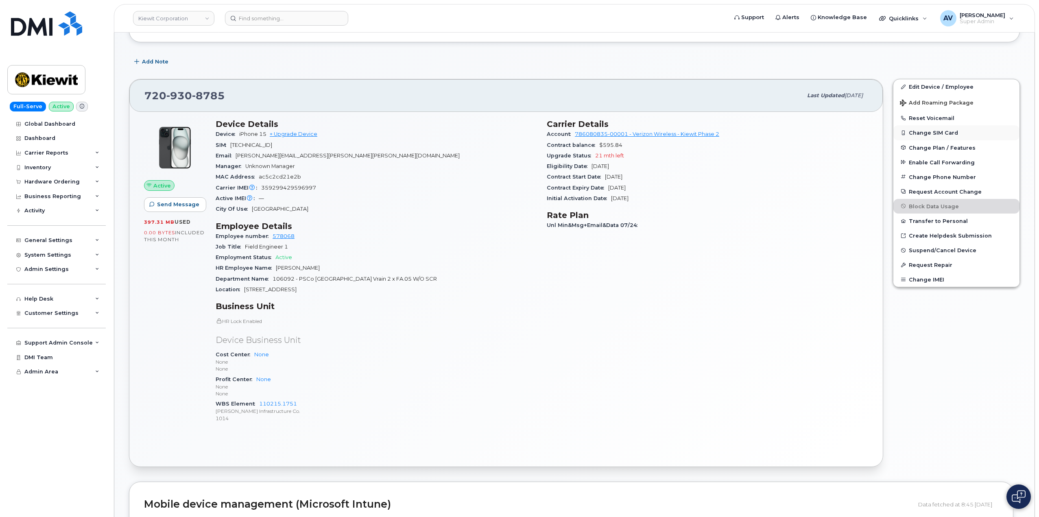
scroll to position [122, 0]
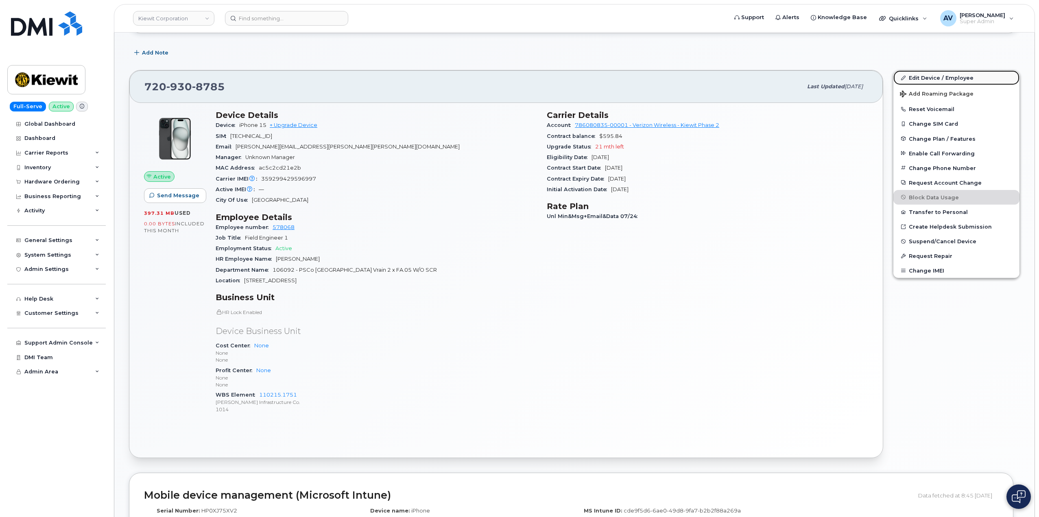
click at [934, 81] on link "Edit Device / Employee" at bounding box center [956, 77] width 126 height 15
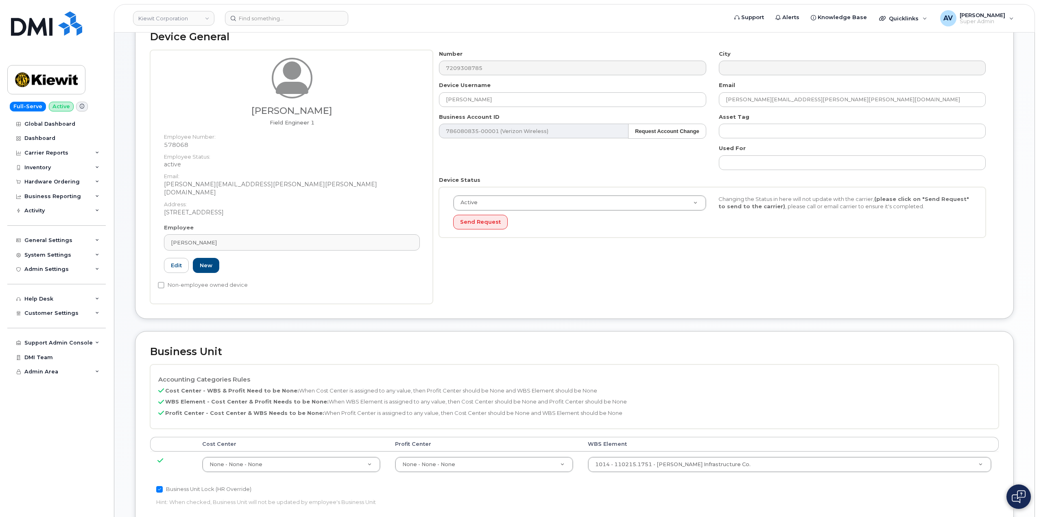
scroll to position [203, 0]
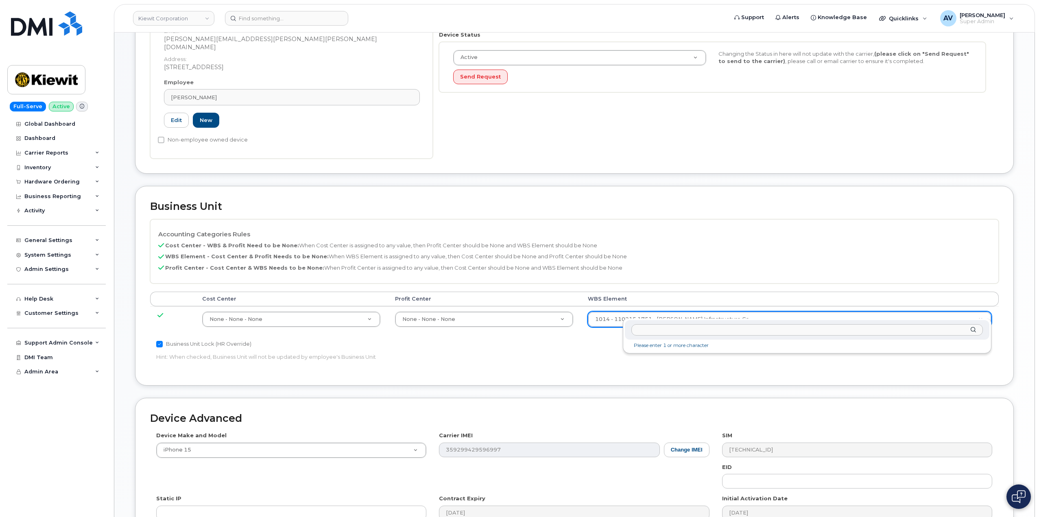
click at [724, 331] on input "text" at bounding box center [806, 330] width 351 height 12
type input "106092.1194"
type input "33375768"
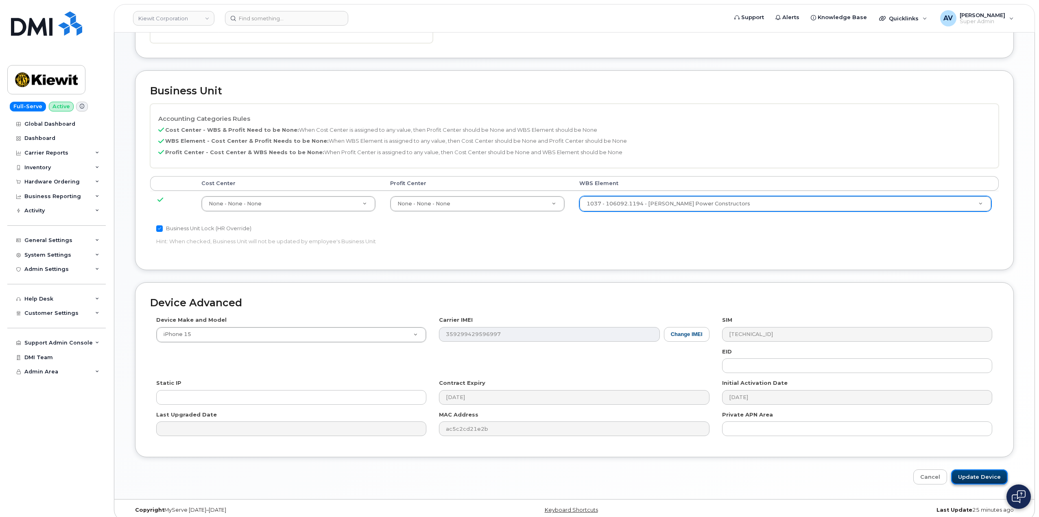
click at [976, 469] on input "Update Device" at bounding box center [979, 476] width 57 height 15
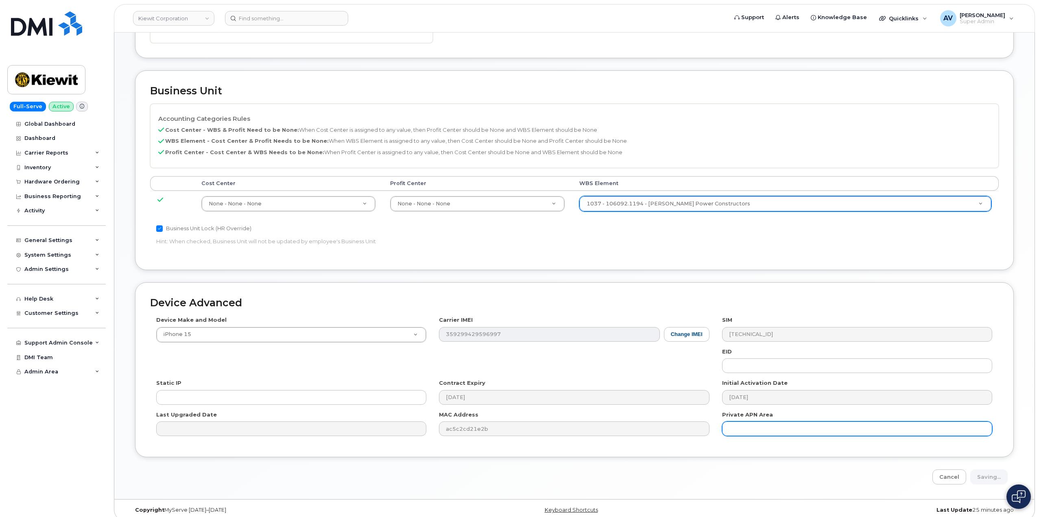
type input "Saving..."
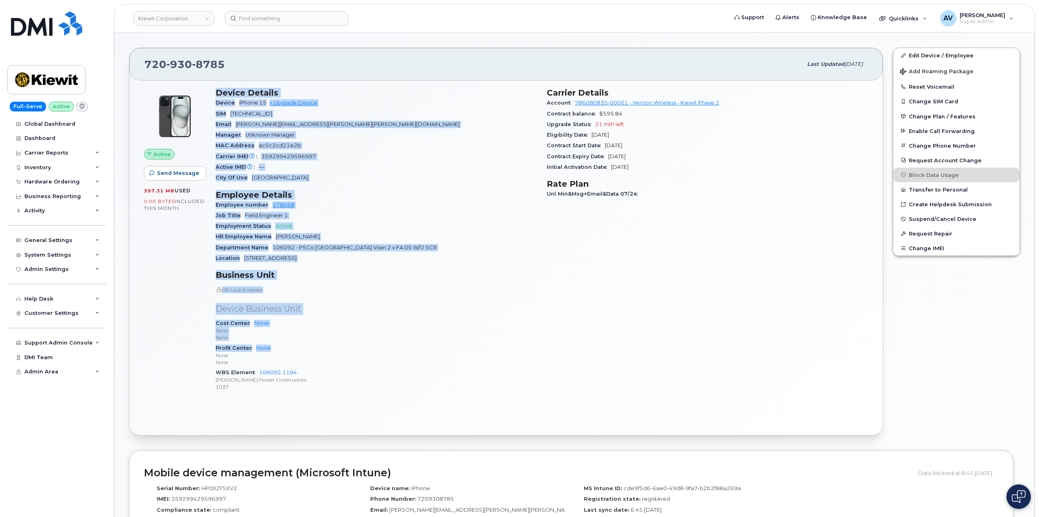
scroll to position [163, 0]
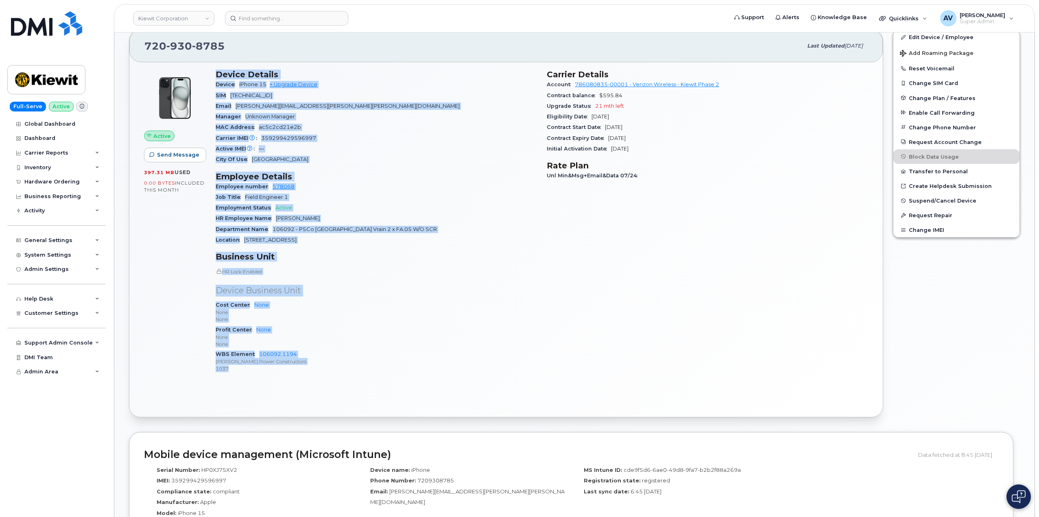
drag, startPoint x: 214, startPoint y: 238, endPoint x: 351, endPoint y: 369, distance: 189.6
click at [351, 369] on div "Device Details Device iPhone 15 + Upgrade Device SIM [TECHNICAL_ID] Email [PERS…" at bounding box center [376, 225] width 331 height 320
copy div "Device Details Device iPhone 15 + Upgrade Device SIM [TECHNICAL_ID] Email [PERS…"
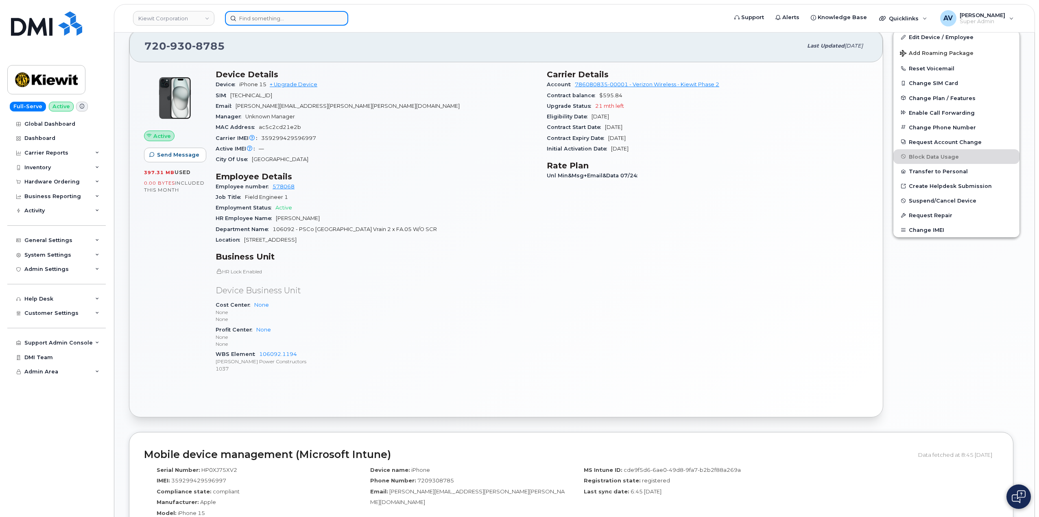
click at [302, 19] on input at bounding box center [286, 18] width 123 height 15
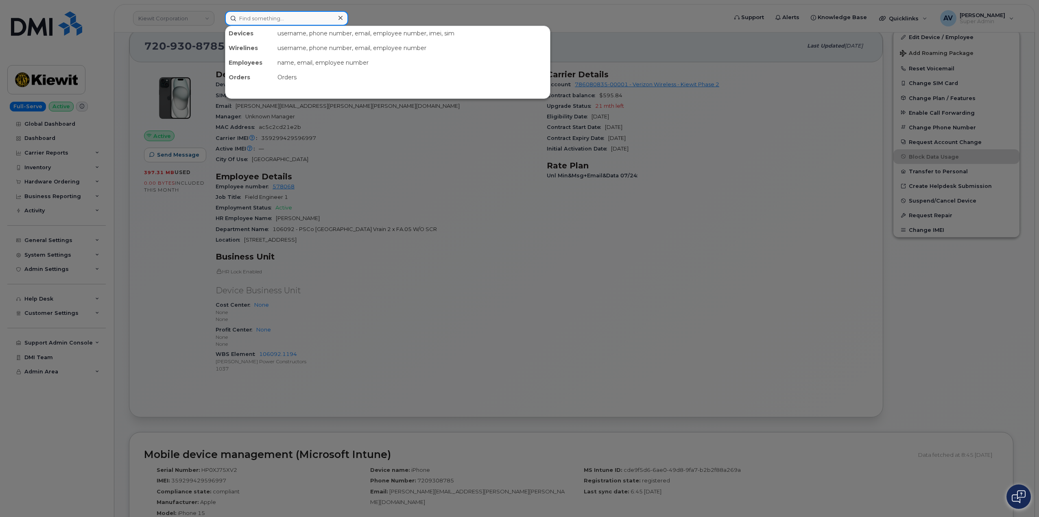
paste input "[PERSON_NAME]"
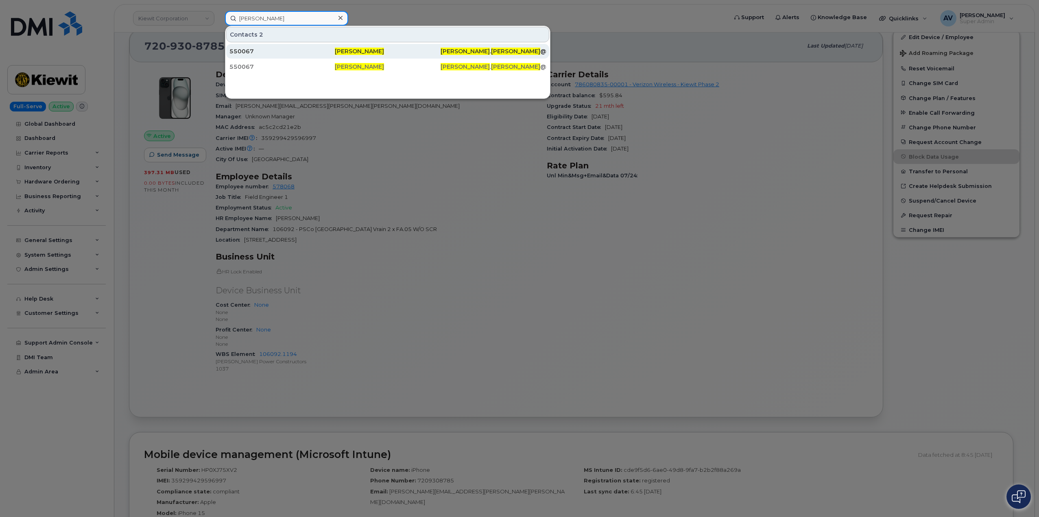
type input "[PERSON_NAME]"
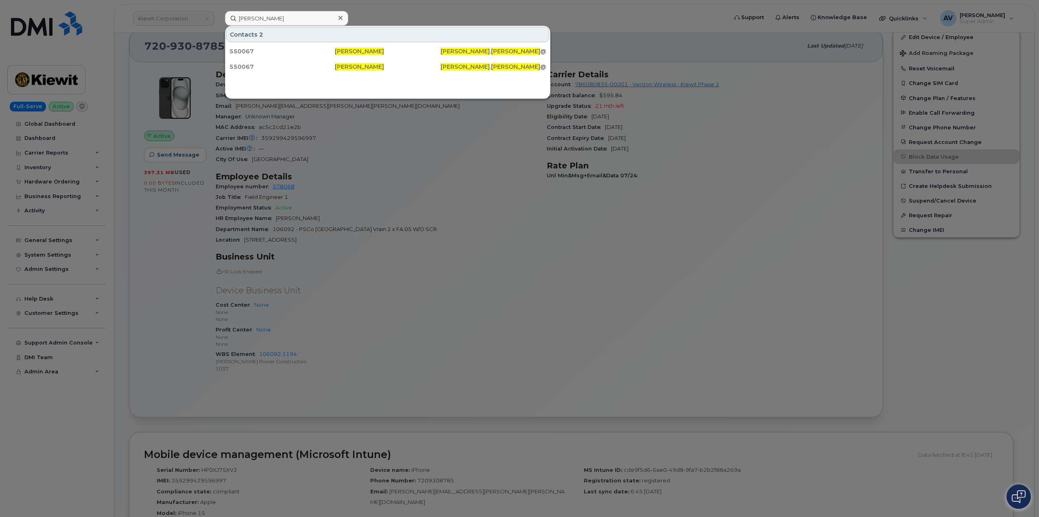
drag, startPoint x: 288, startPoint y: 51, endPoint x: 290, endPoint y: 41, distance: 9.6
click at [288, 51] on div "550067" at bounding box center [281, 51] width 105 height 8
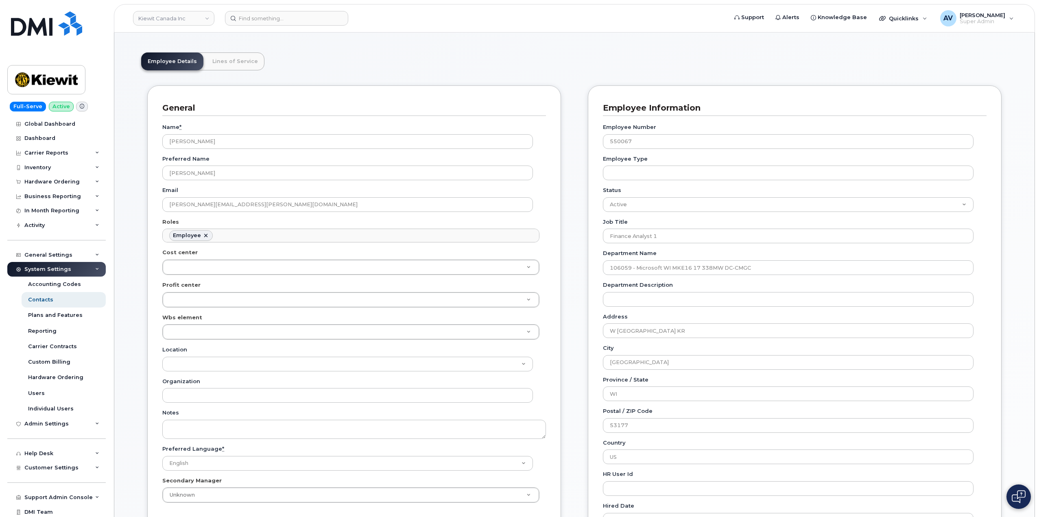
scroll to position [81, 0]
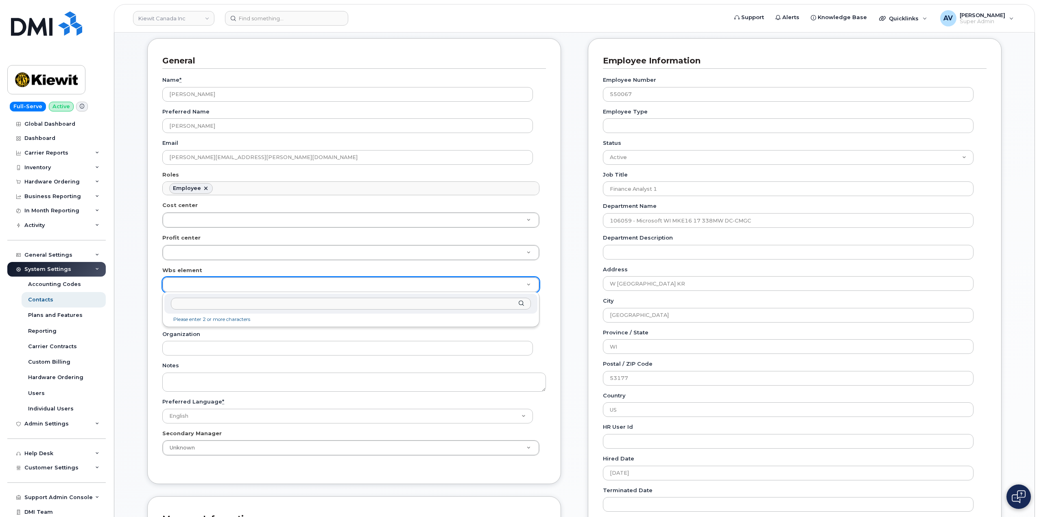
click at [224, 301] on input "text" at bounding box center [351, 304] width 360 height 12
type input "106059.1085"
type input "29666384"
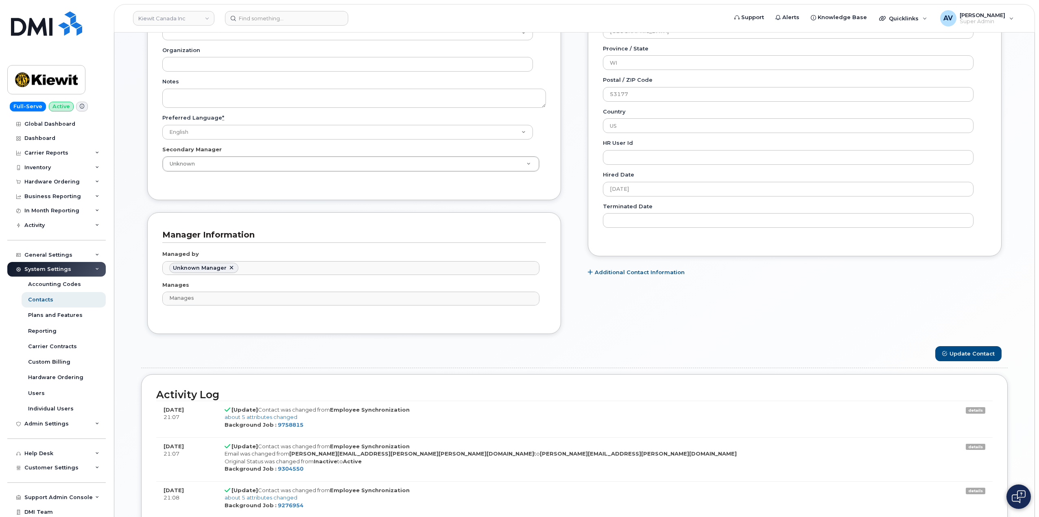
scroll to position [529, 0]
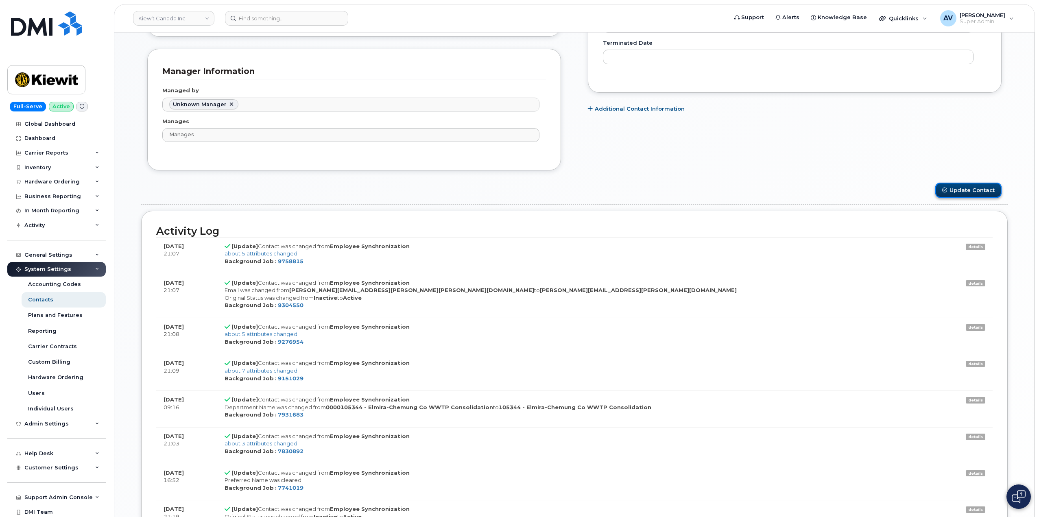
click at [943, 188] on icon "submit" at bounding box center [944, 190] width 5 height 5
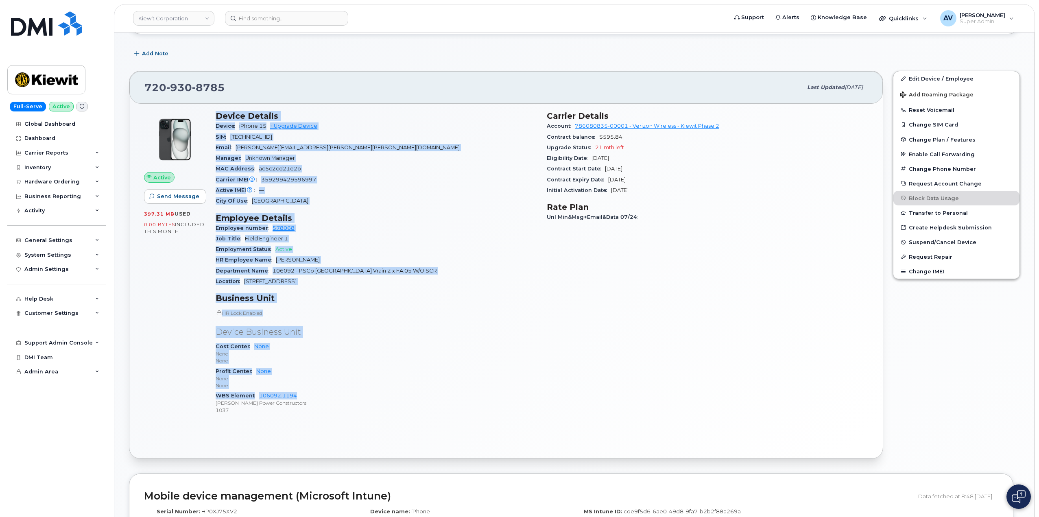
scroll to position [163, 0]
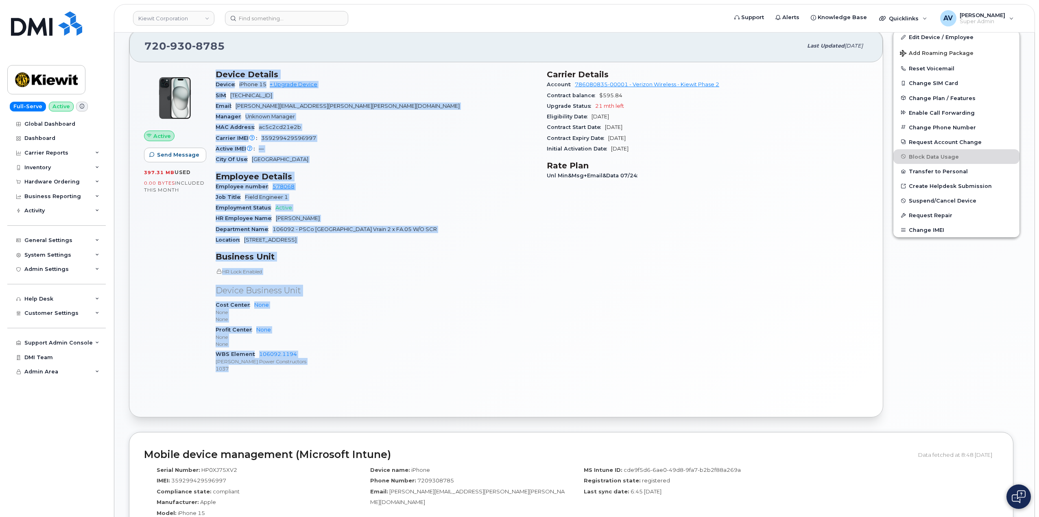
drag, startPoint x: 214, startPoint y: 233, endPoint x: 329, endPoint y: 372, distance: 180.3
click at [329, 372] on div "Device Details Device iPhone 15 + Upgrade Device SIM 89148000011976663185 Email…" at bounding box center [376, 225] width 331 height 320
copy div "Device Details Device iPhone 15 + Upgrade Device SIM 89148000011976663185 Email…"
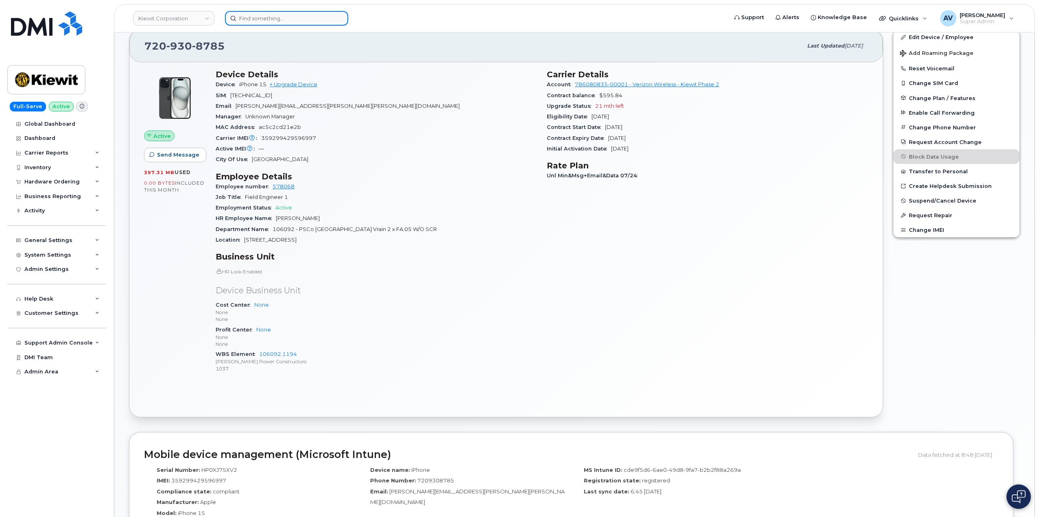
click at [286, 19] on input at bounding box center [286, 18] width 123 height 15
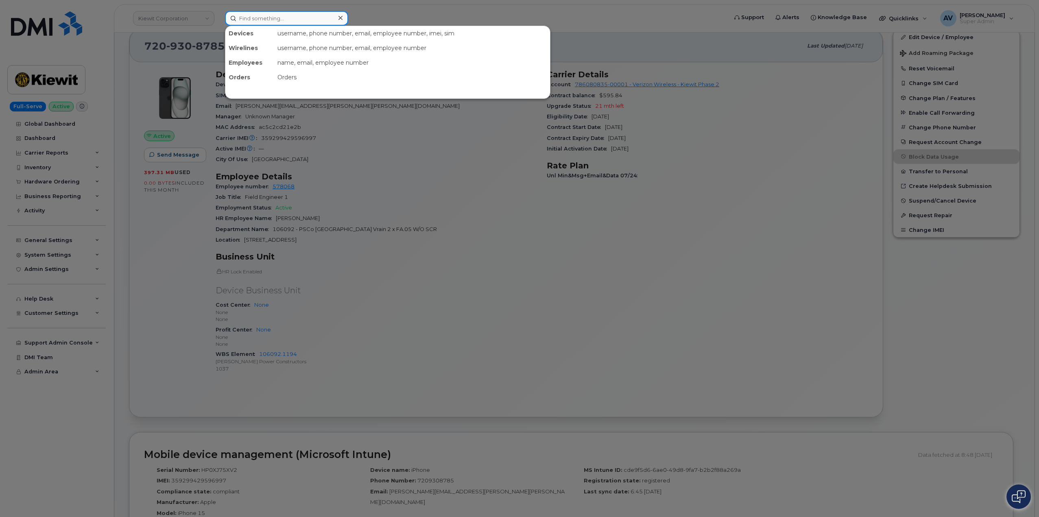
paste input "David Shellabarger"
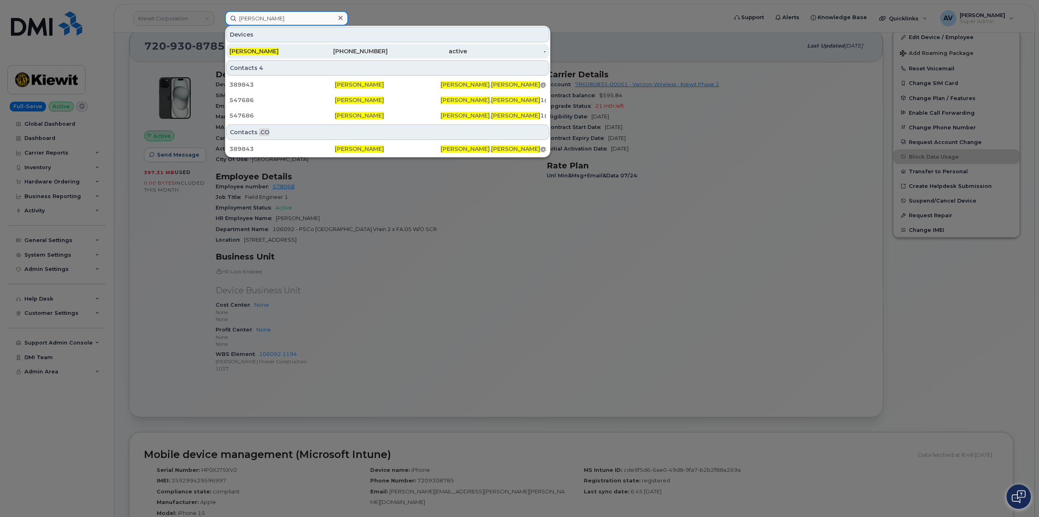
type input "David Shellabarger"
click at [315, 51] on div "832-329-8839" at bounding box center [348, 51] width 79 height 8
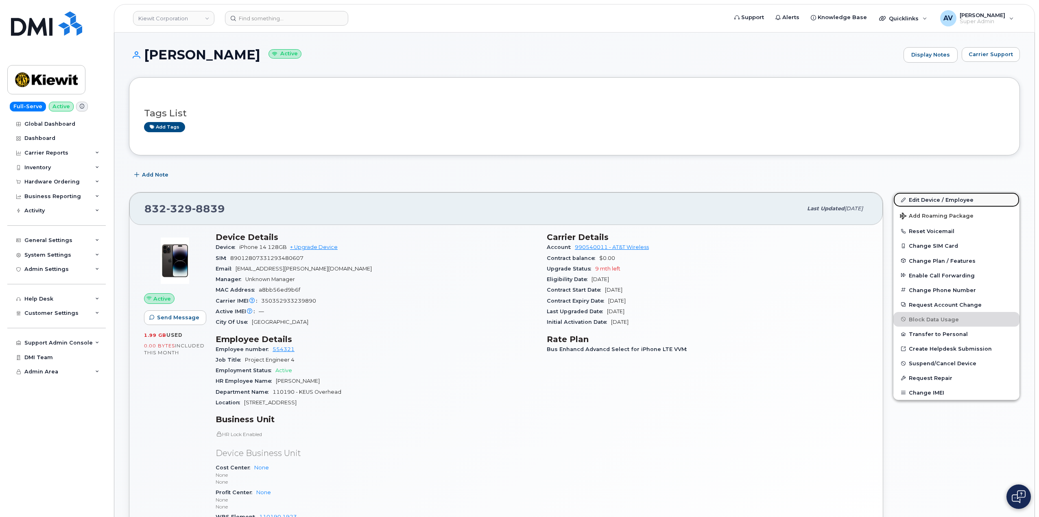
click at [920, 200] on link "Edit Device / Employee" at bounding box center [956, 199] width 126 height 15
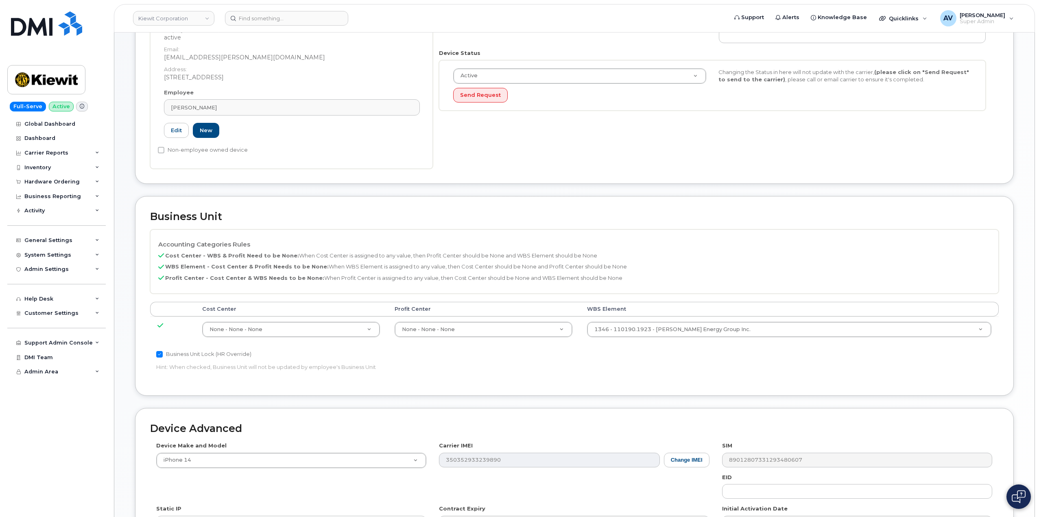
scroll to position [203, 0]
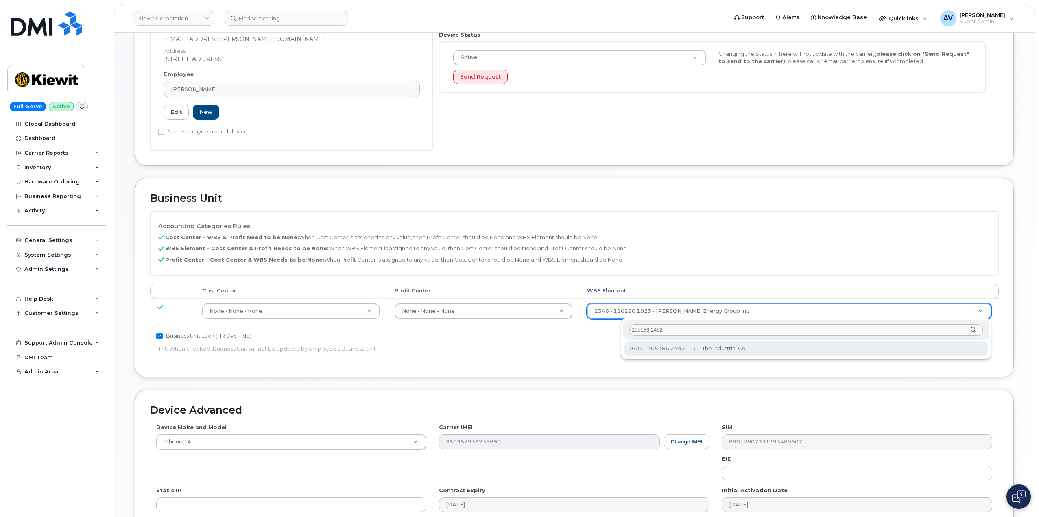
type input "105186.2492"
type input "30139204"
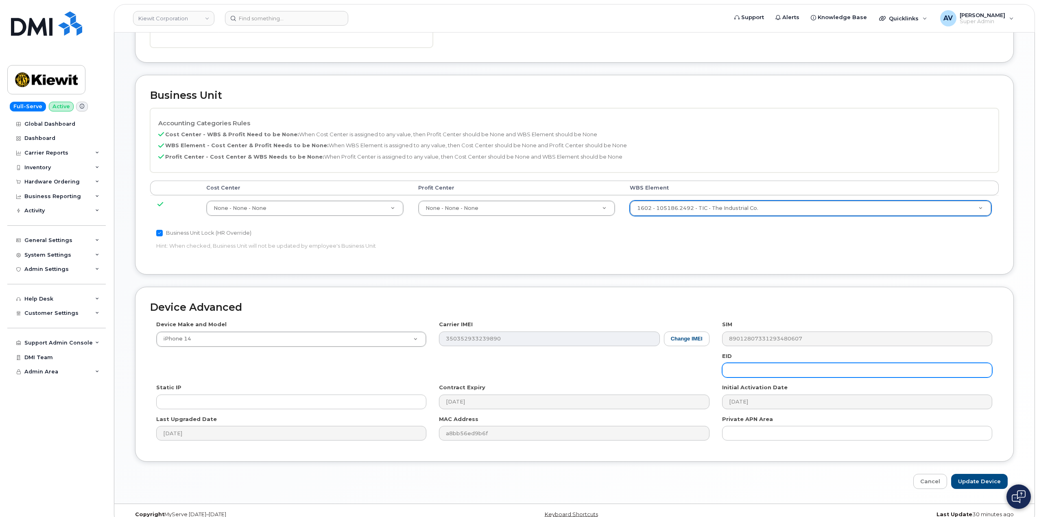
scroll to position [319, 0]
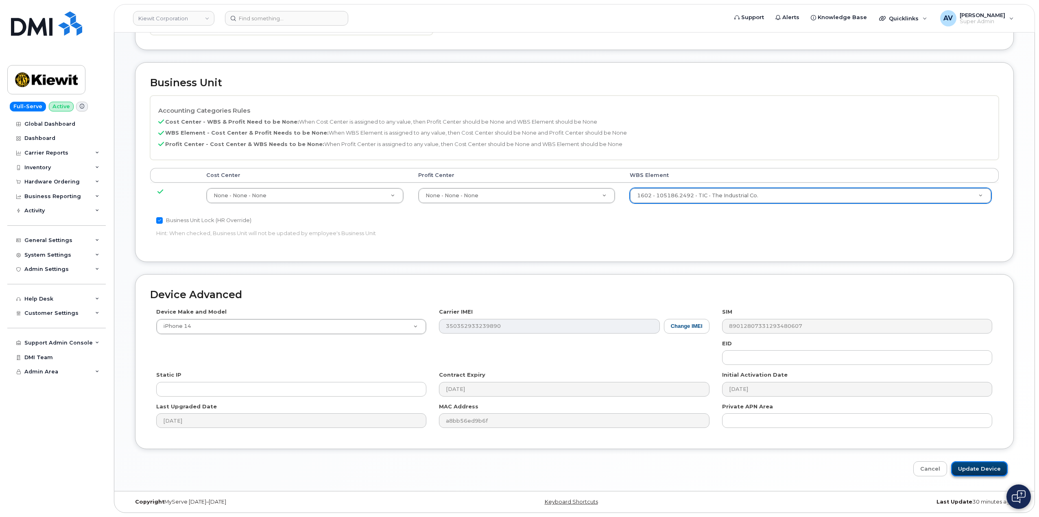
click at [984, 467] on input "Update Device" at bounding box center [979, 468] width 57 height 15
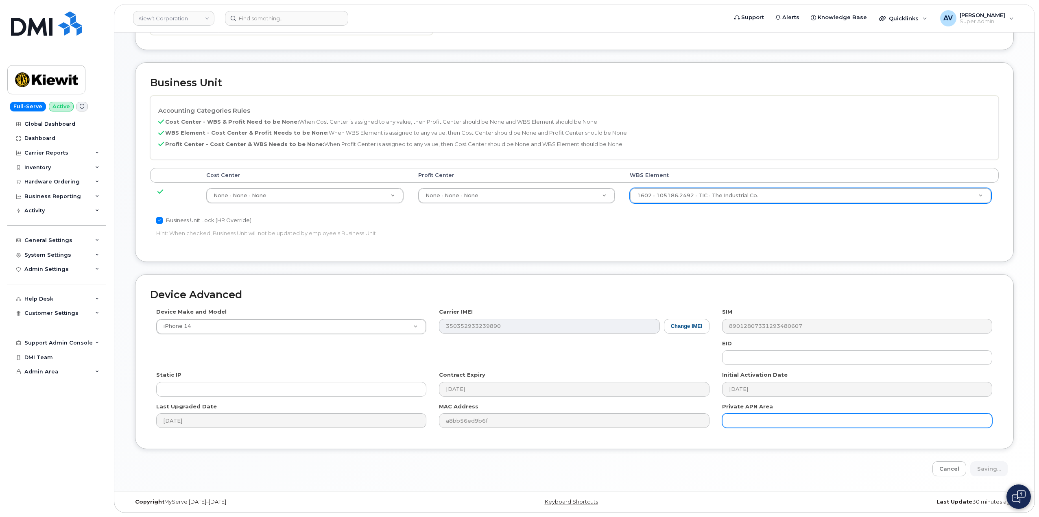
type input "Saving..."
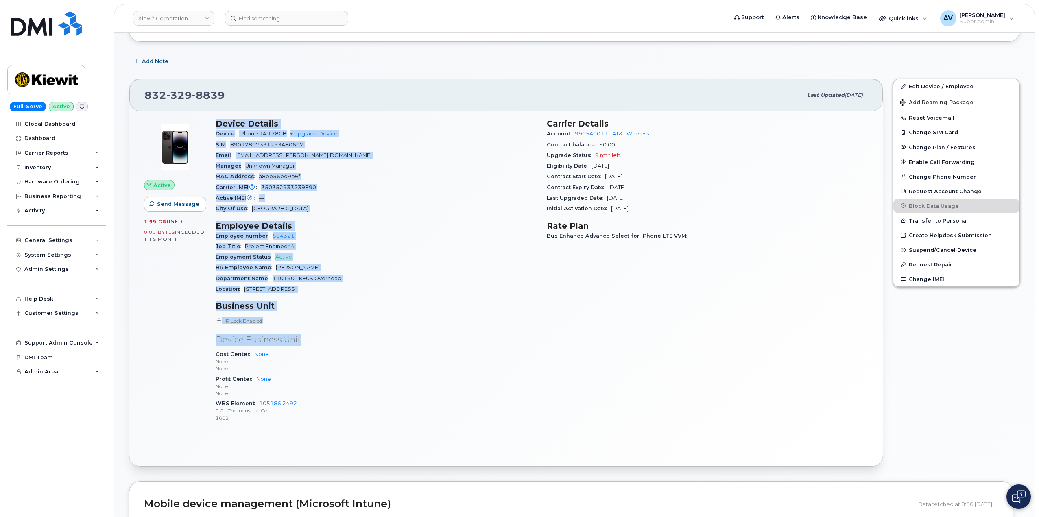
scroll to position [122, 0]
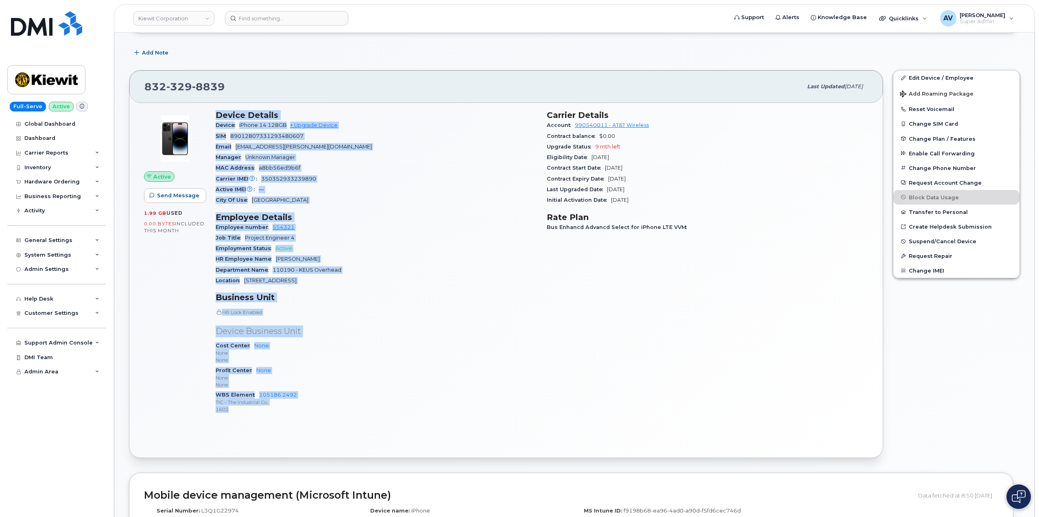
drag, startPoint x: 216, startPoint y: 237, endPoint x: 342, endPoint y: 409, distance: 213.3
click at [342, 409] on div "Device Details Device iPhone 14 128GB + Upgrade Device SIM 89012807331293480607…" at bounding box center [376, 265] width 331 height 320
copy div "Device Details Device iPhone 14 128GB + Upgrade Device SIM 89012807331293480607…"
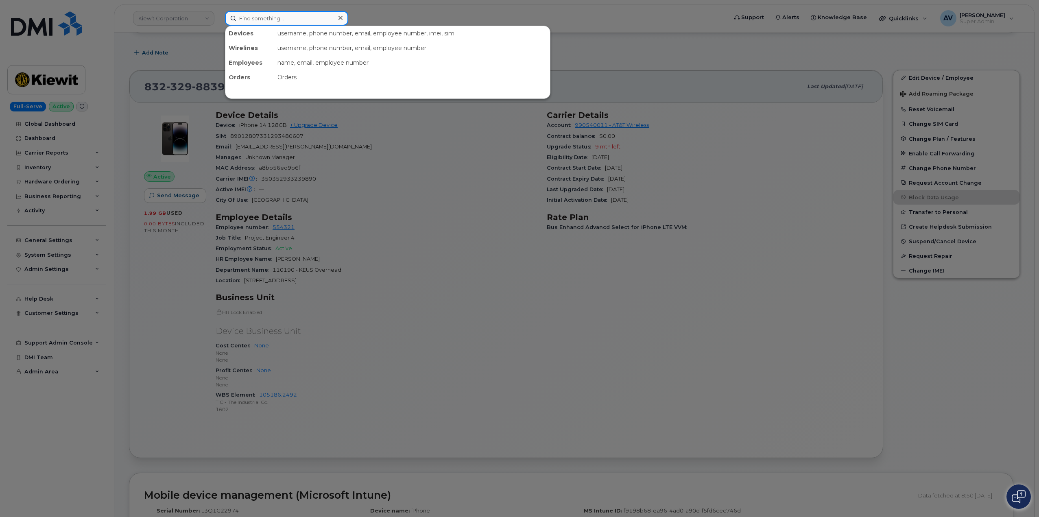
click at [301, 20] on input at bounding box center [286, 18] width 123 height 15
paste input "Miguel Garcia"
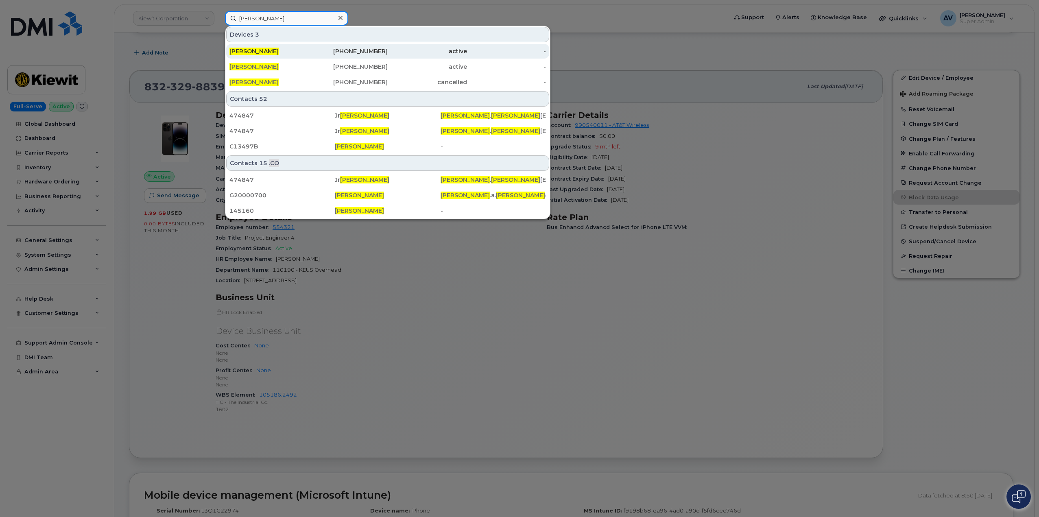
type input "Miguel Garcia"
click at [311, 50] on div "817-914-5623" at bounding box center [348, 51] width 79 height 8
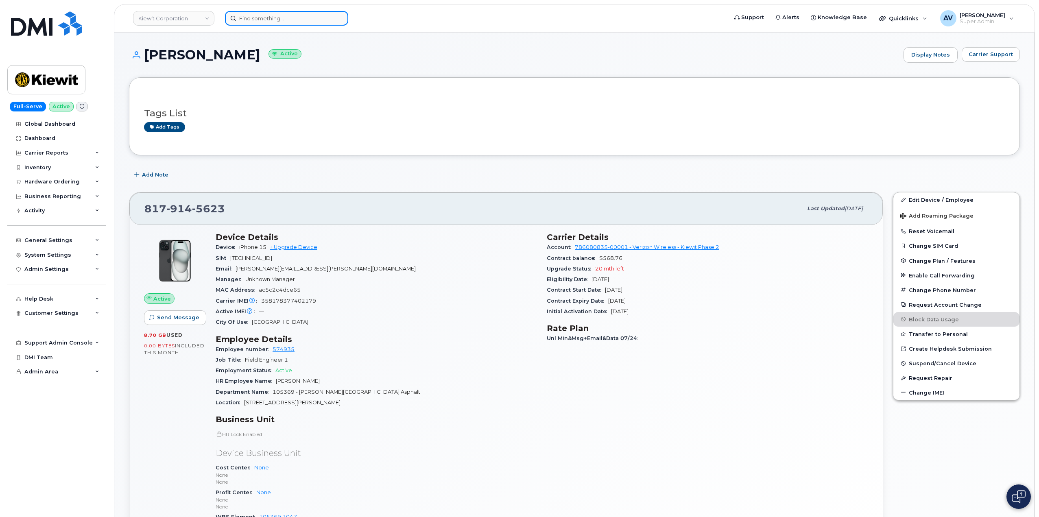
click at [300, 15] on input at bounding box center [286, 18] width 123 height 15
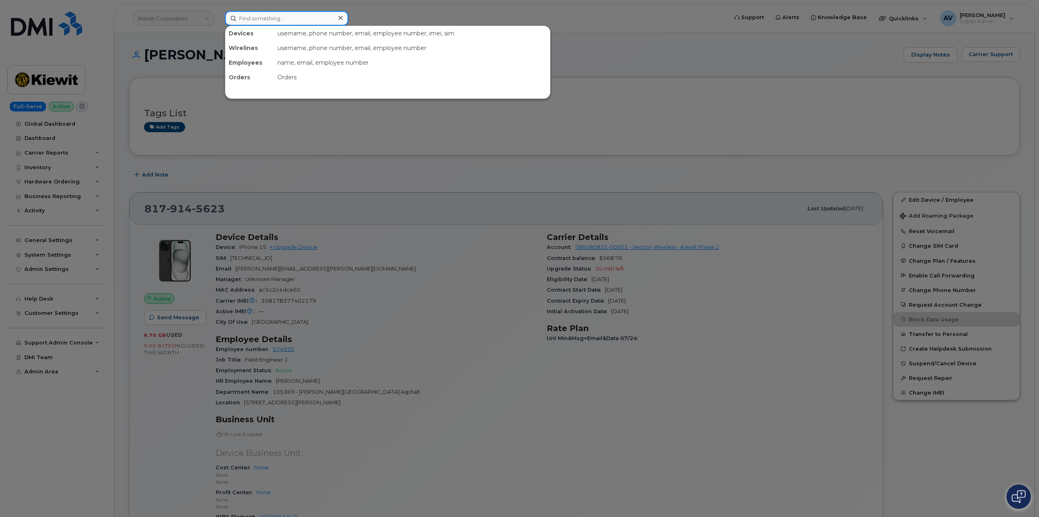
paste input "[PERSON_NAME]"
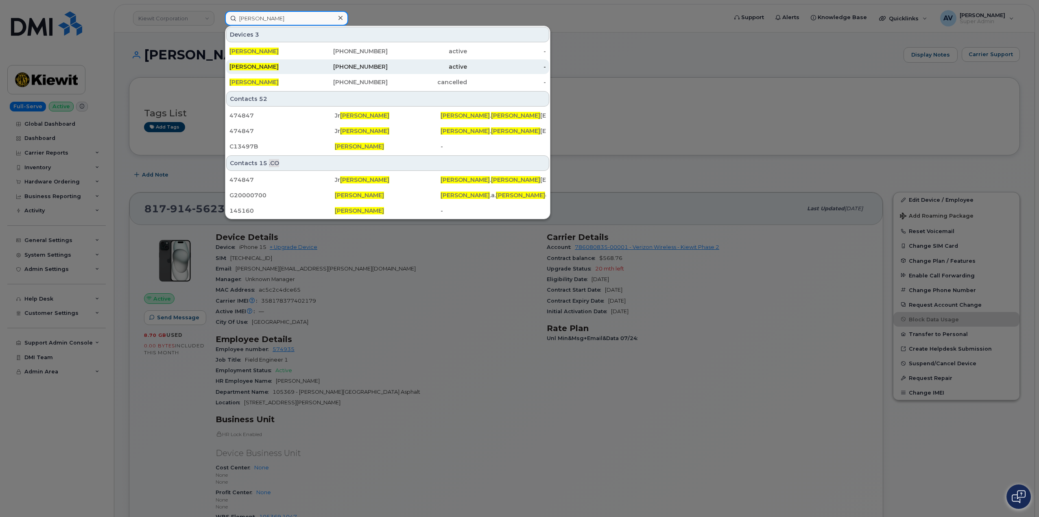
type input "[PERSON_NAME]"
click at [311, 67] on div "[PHONE_NUMBER]" at bounding box center [348, 67] width 79 height 8
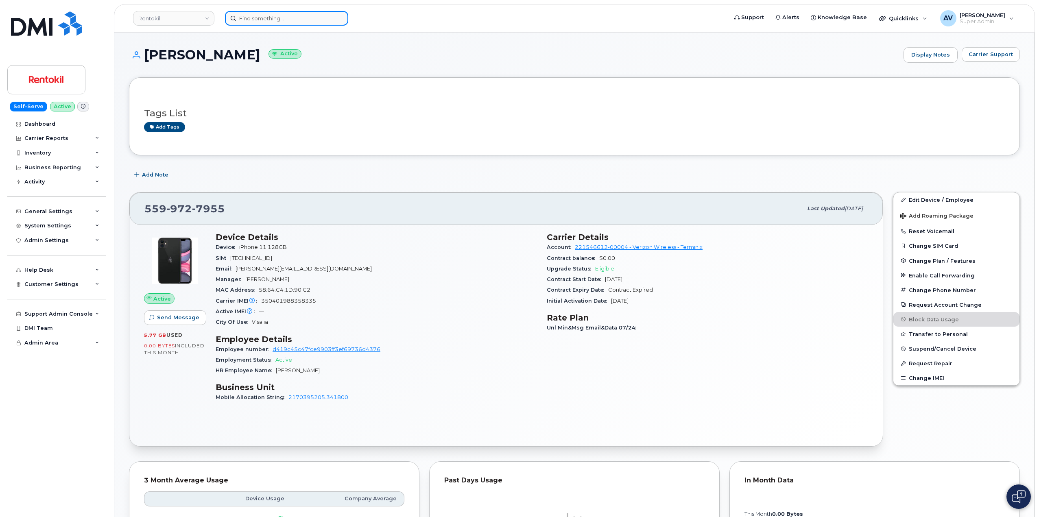
click at [300, 19] on input at bounding box center [286, 18] width 123 height 15
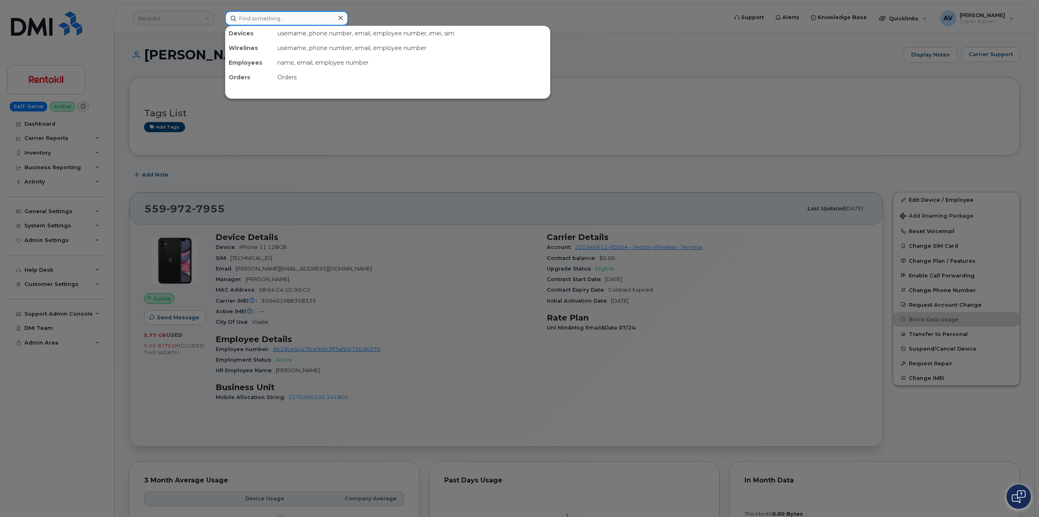
paste input "[PERSON_NAME]"
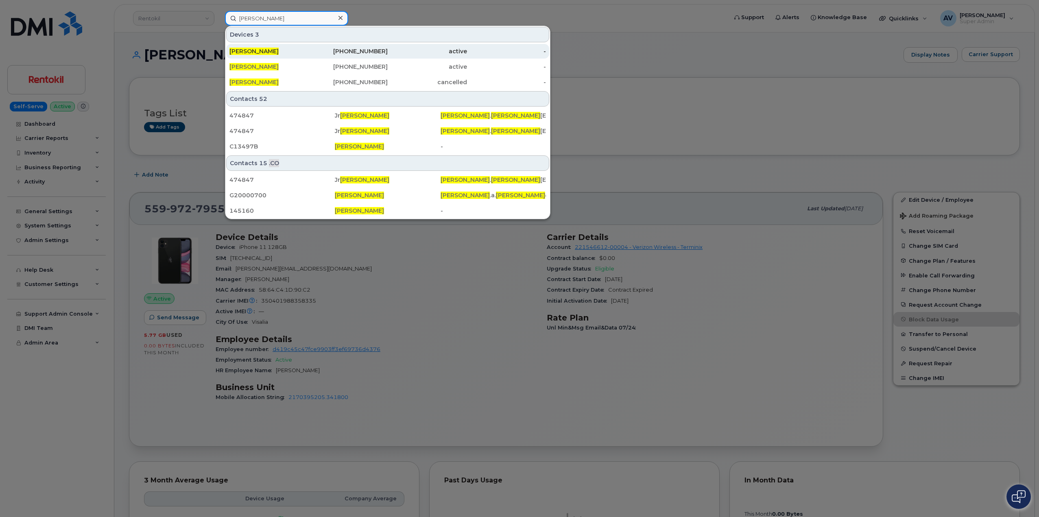
type input "[PERSON_NAME]"
click at [353, 52] on div "817-914-5623" at bounding box center [348, 51] width 79 height 8
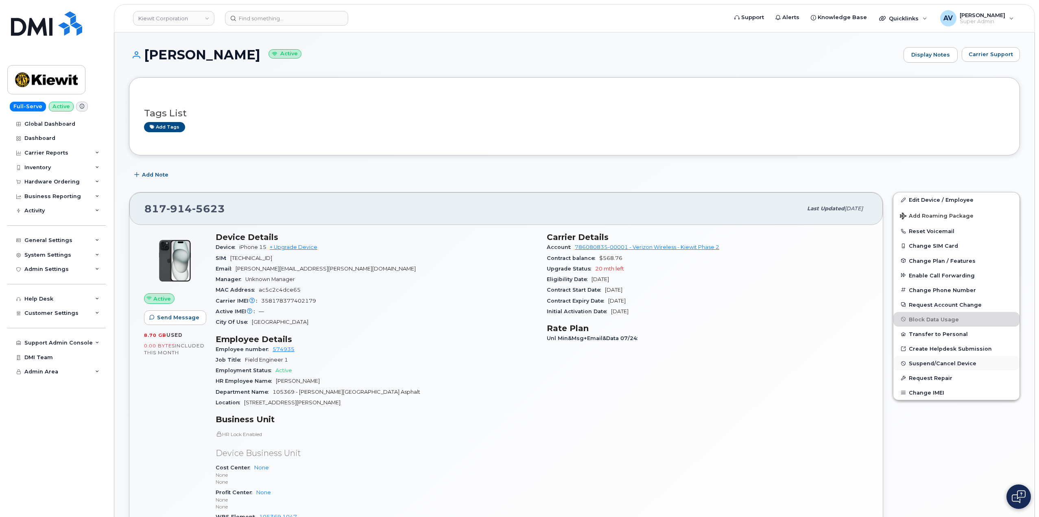
click at [943, 365] on span "Suspend/Cancel Device" at bounding box center [943, 363] width 68 height 6
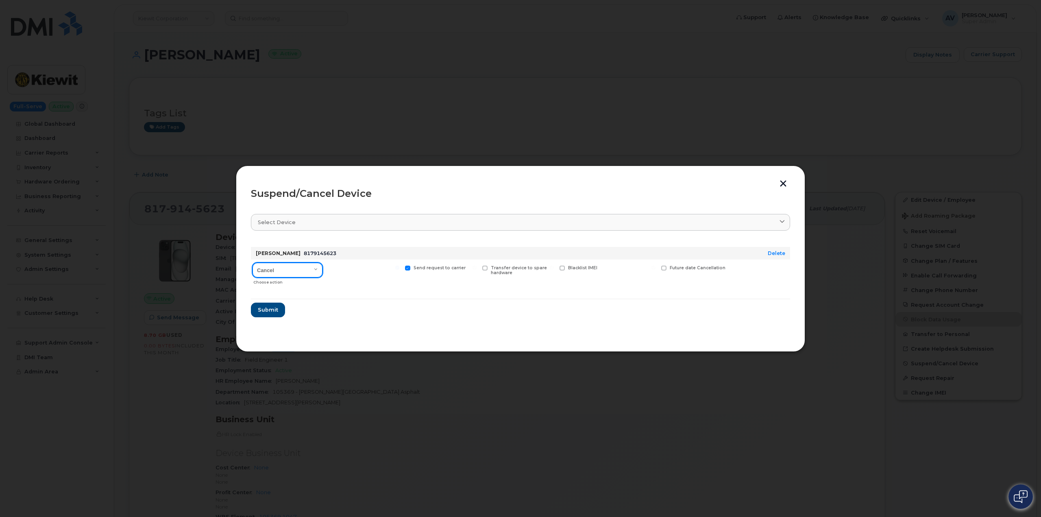
click at [286, 272] on select "Cancel Suspend - Reduced Rate Suspend - Full Rate Suspend - Lost Device/Stolen …" at bounding box center [288, 270] width 70 height 15
select select "[object Object]"
click at [253, 263] on select "Cancel Suspend - Reduced Rate Suspend - Full Rate Suspend - Lost Device/Stolen …" at bounding box center [288, 270] width 70 height 15
click at [275, 309] on span "Submit" at bounding box center [267, 310] width 20 height 8
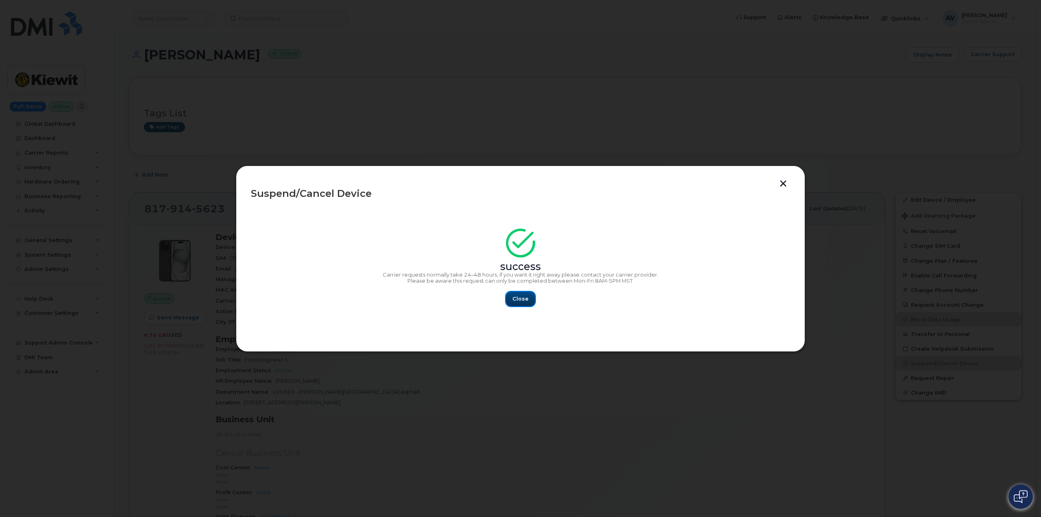
click at [530, 297] on button "Close" at bounding box center [520, 299] width 29 height 15
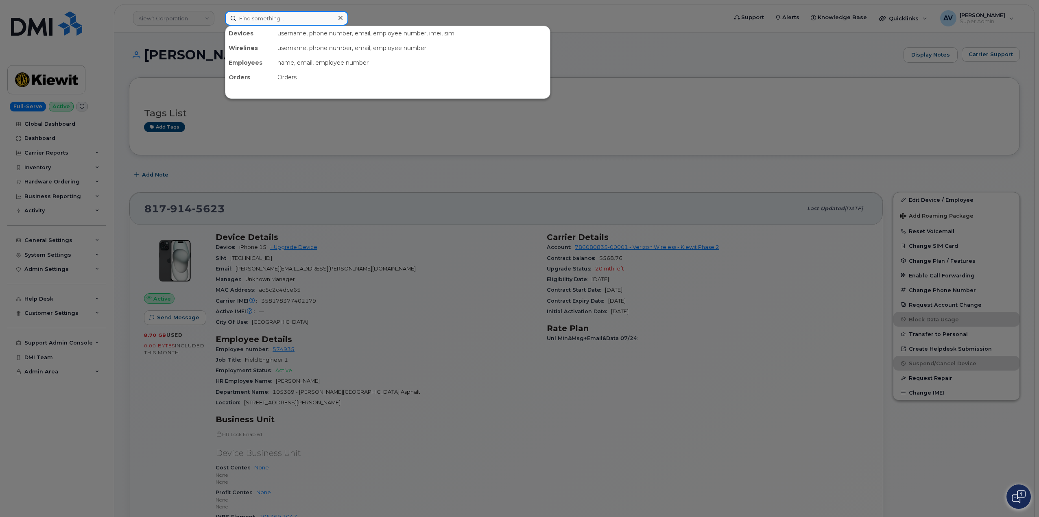
click at [317, 13] on input at bounding box center [286, 18] width 123 height 15
paste input "7802714520"
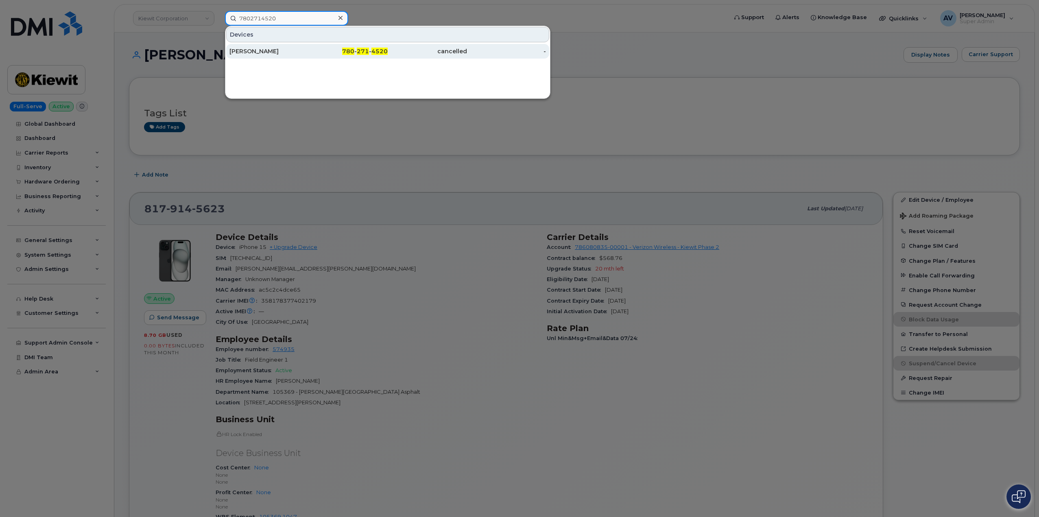
type input "7802714520"
click at [270, 50] on div "[PERSON_NAME]" at bounding box center [268, 51] width 79 height 8
